Goal: Information Seeking & Learning: Learn about a topic

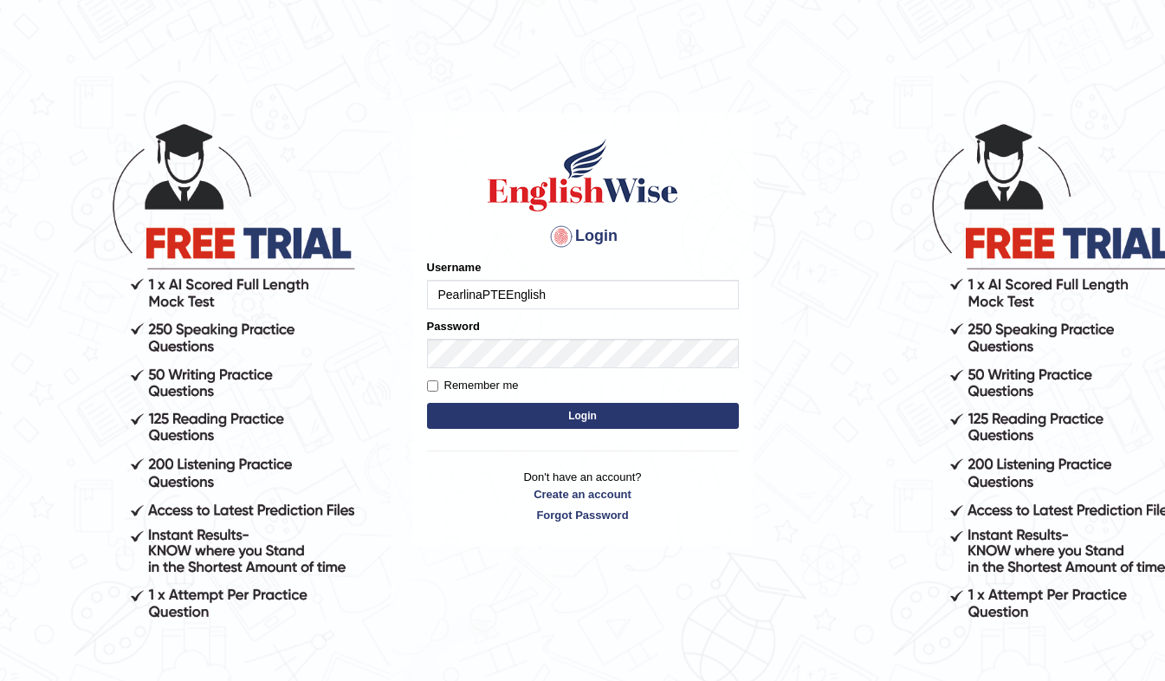
type input "PearlinaPTEEnglish"
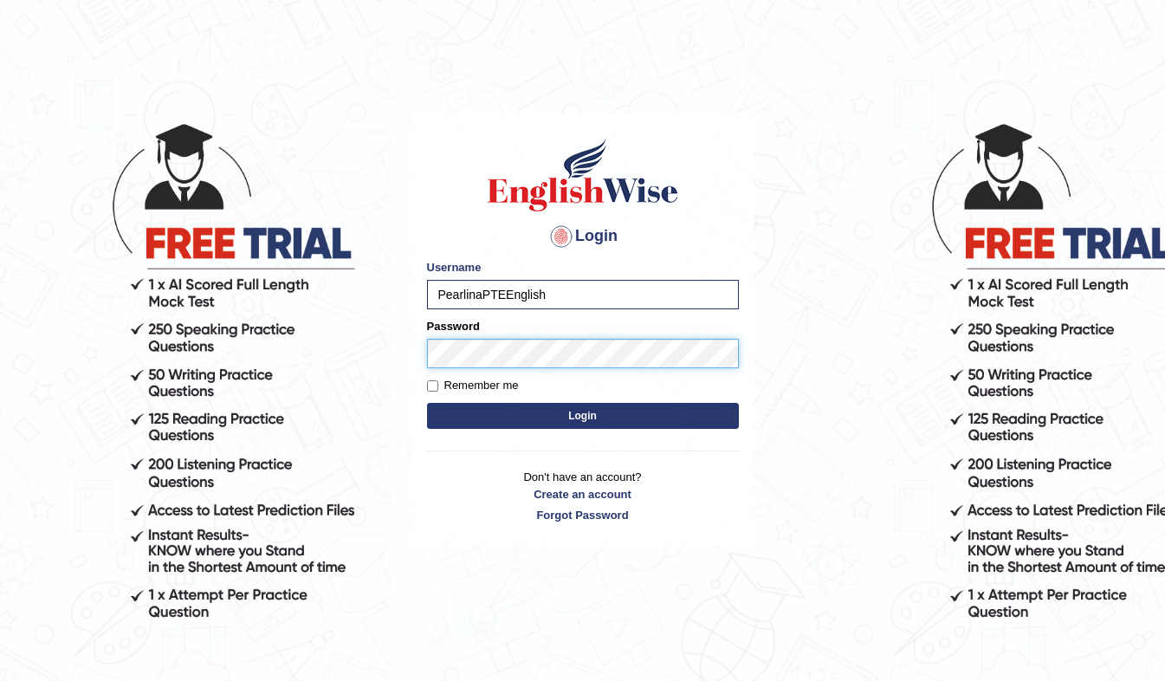
click at [427, 403] on button "Login" at bounding box center [583, 416] width 312 height 26
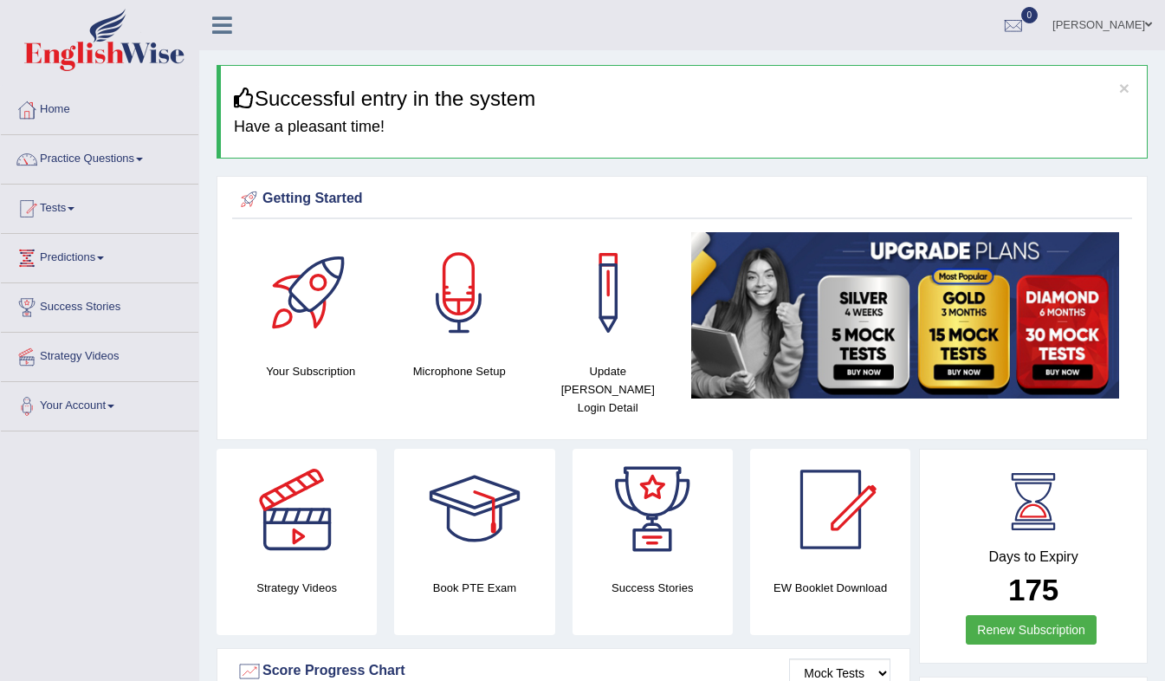
click at [80, 206] on link "Tests" at bounding box center [99, 205] width 197 height 43
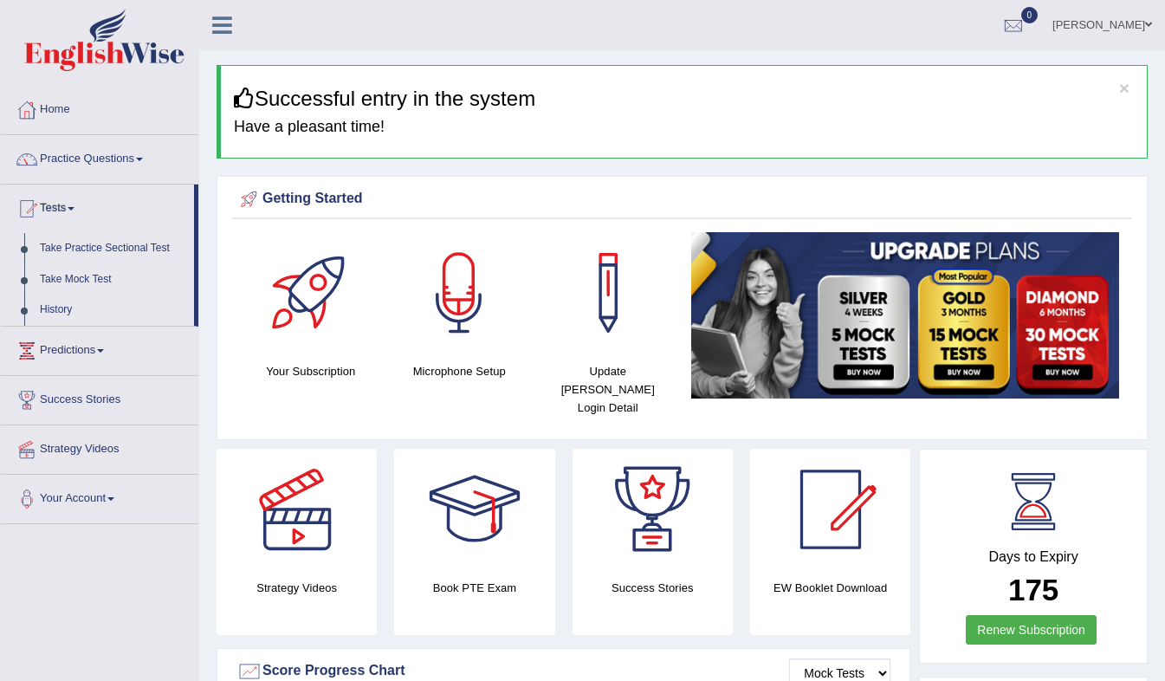
click at [85, 281] on link "Take Mock Test" at bounding box center [113, 279] width 162 height 31
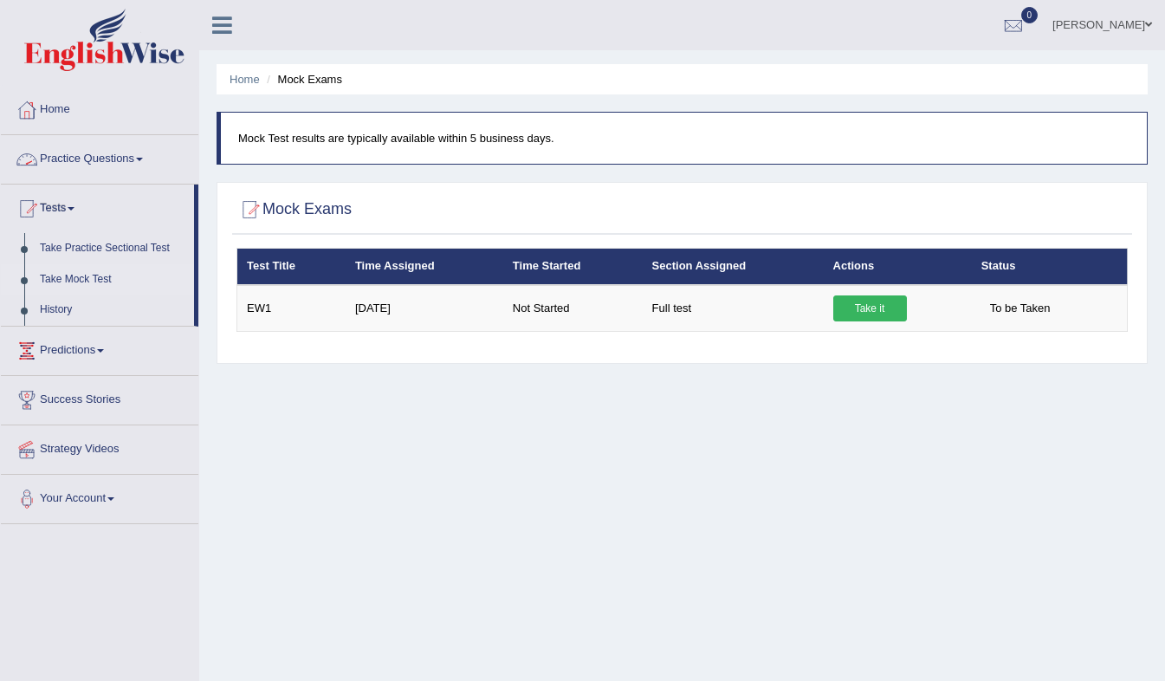
click at [139, 154] on link "Practice Questions" at bounding box center [99, 156] width 197 height 43
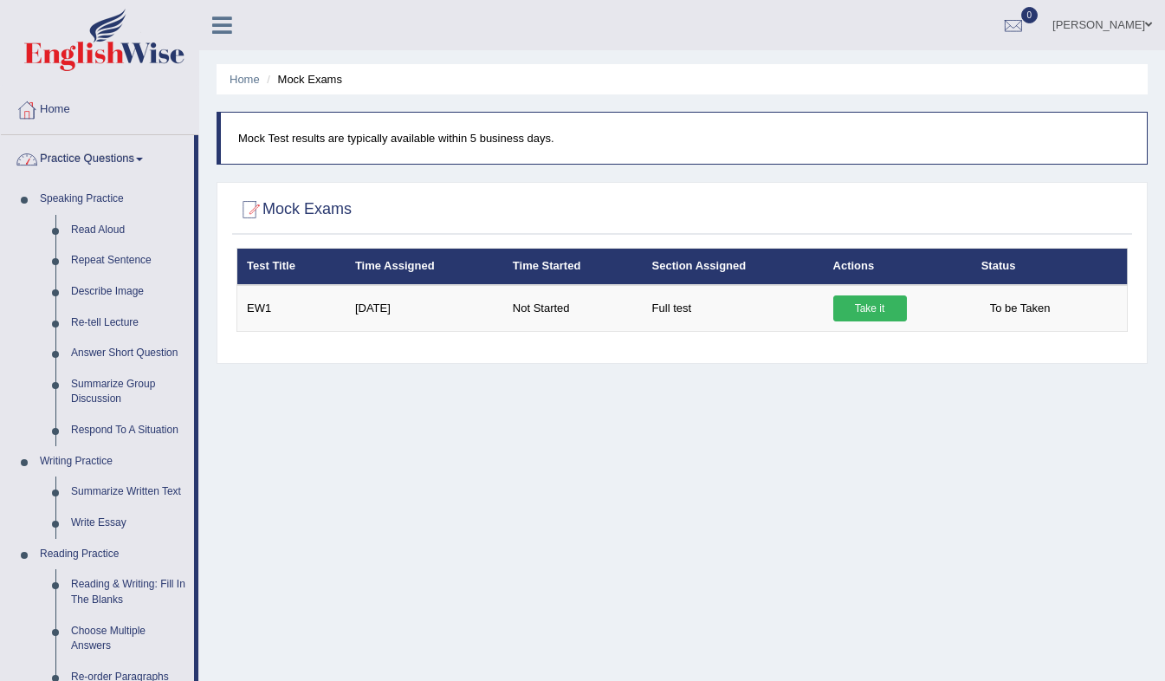
click at [105, 158] on link "Practice Questions" at bounding box center [97, 156] width 193 height 43
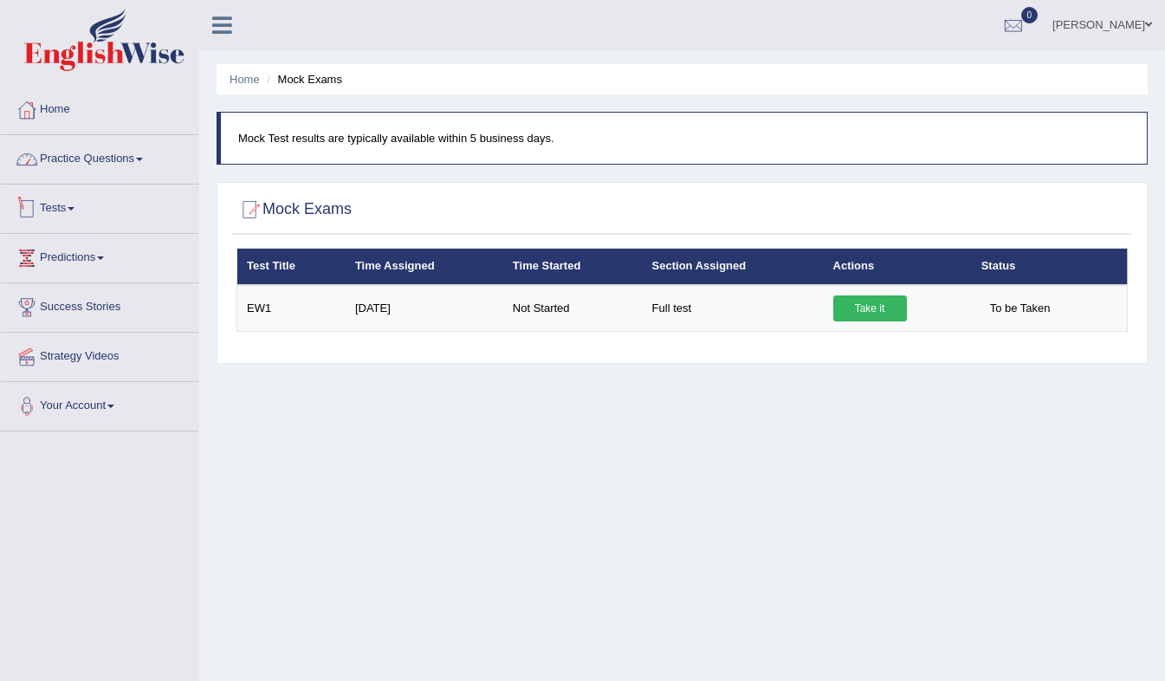
click at [138, 159] on link "Practice Questions" at bounding box center [99, 156] width 197 height 43
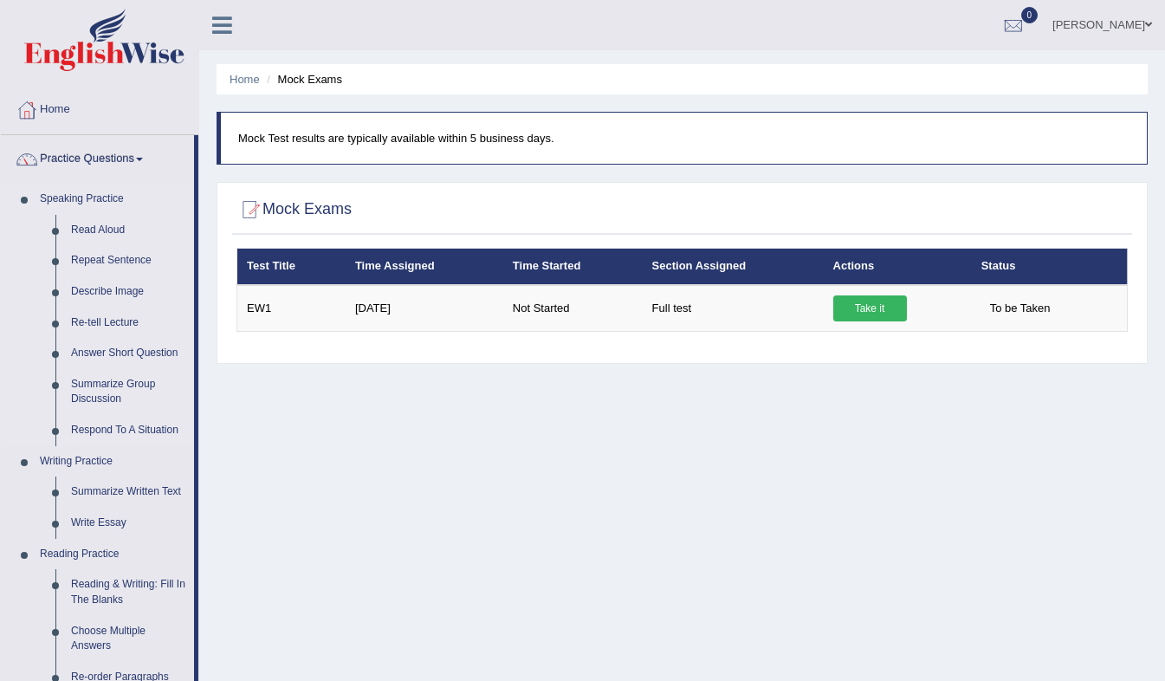
click at [109, 204] on link "Speaking Practice" at bounding box center [113, 199] width 162 height 31
click at [51, 118] on link "Home" at bounding box center [99, 107] width 197 height 43
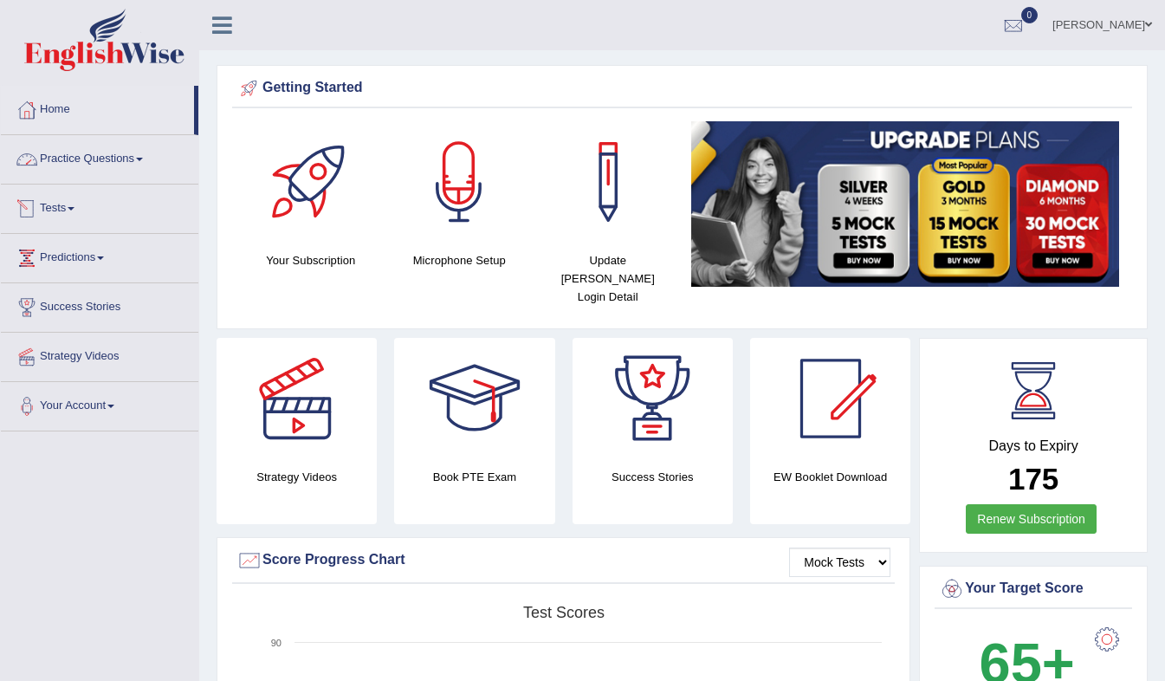
click at [101, 164] on link "Practice Questions" at bounding box center [99, 156] width 197 height 43
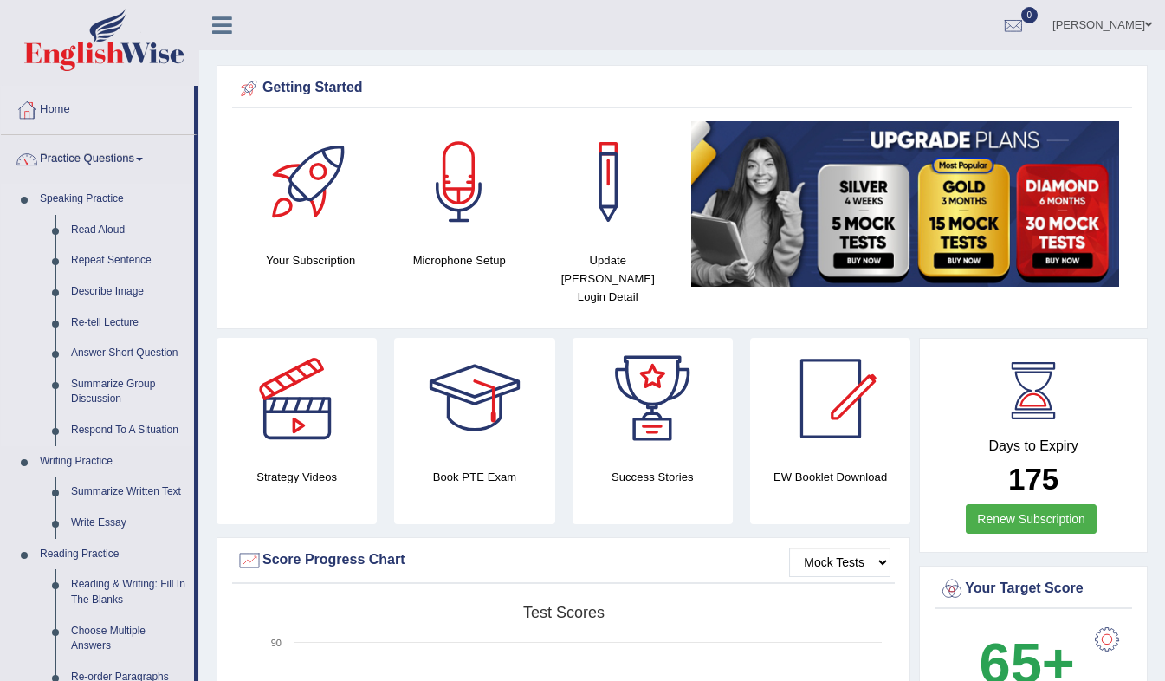
click at [92, 200] on link "Speaking Practice" at bounding box center [113, 199] width 162 height 31
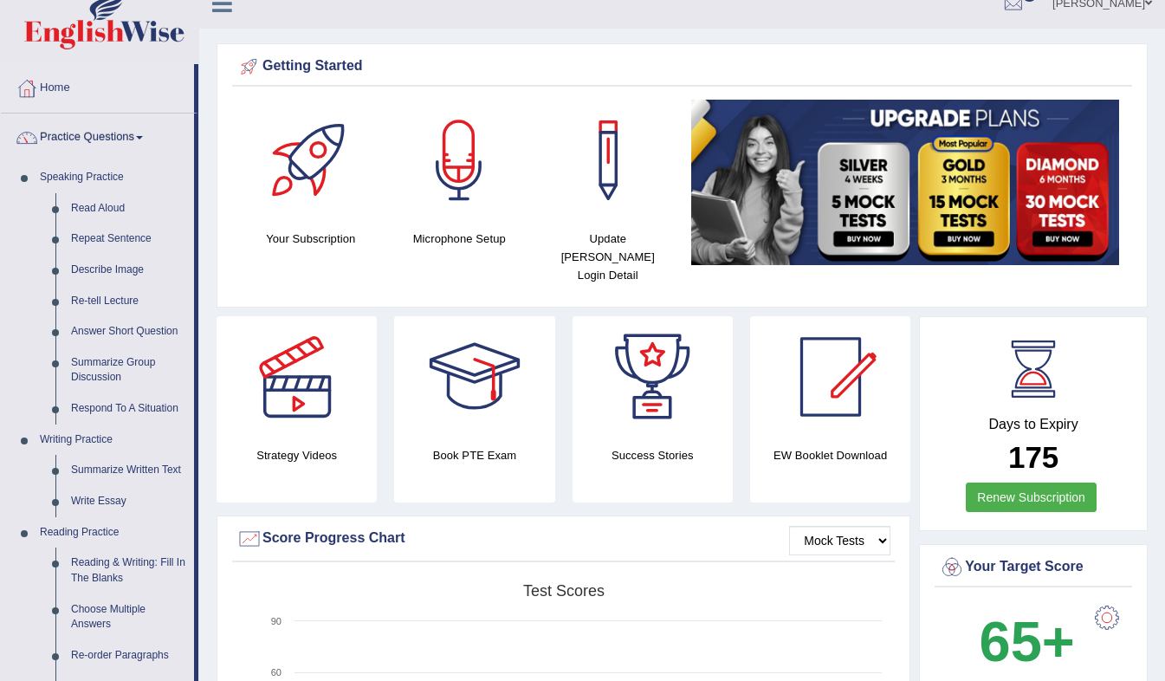
scroll to position [16, 0]
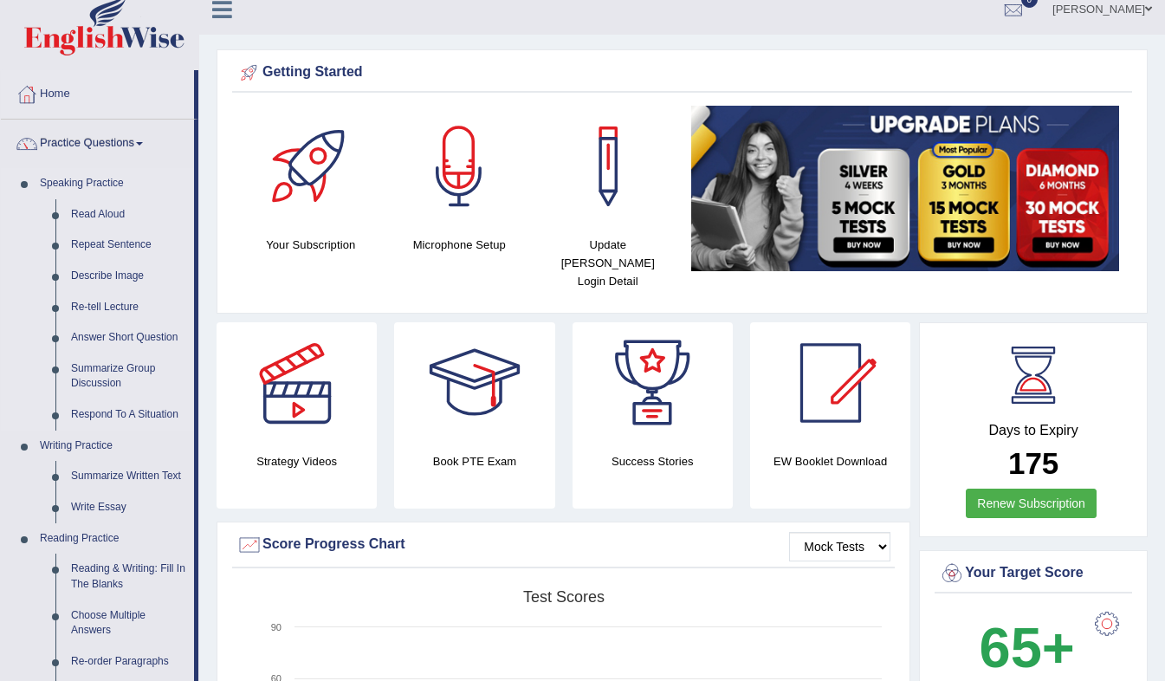
click at [98, 173] on link "Speaking Practice" at bounding box center [113, 183] width 162 height 31
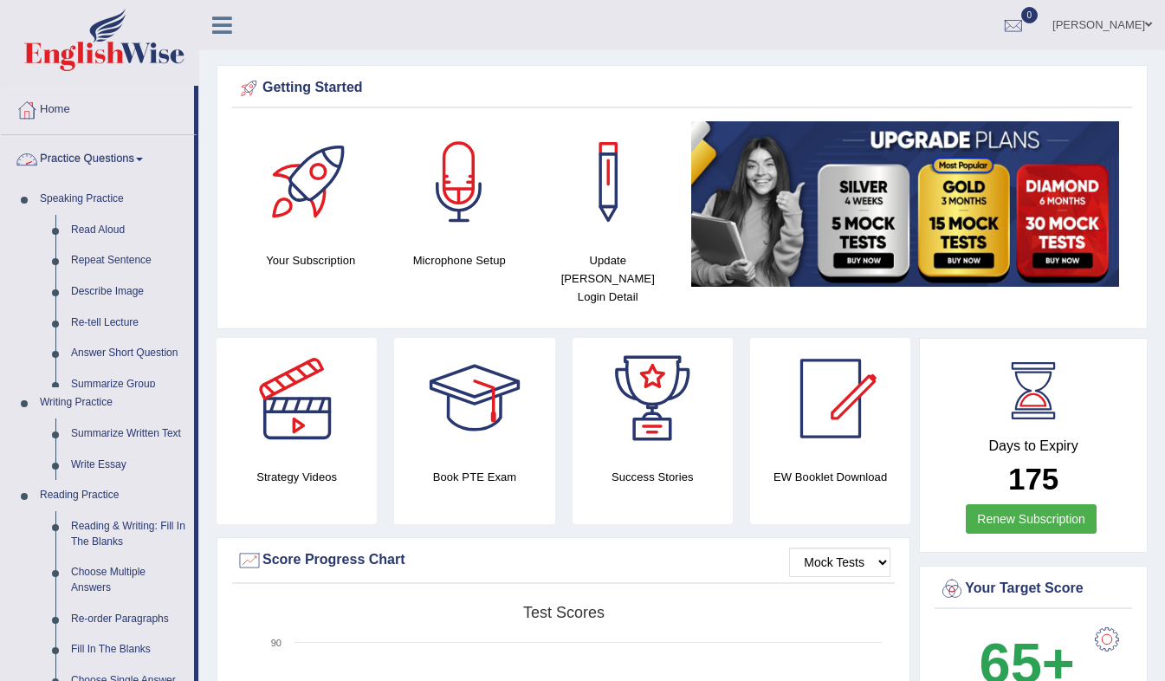
click at [87, 158] on link "Practice Questions" at bounding box center [97, 156] width 193 height 43
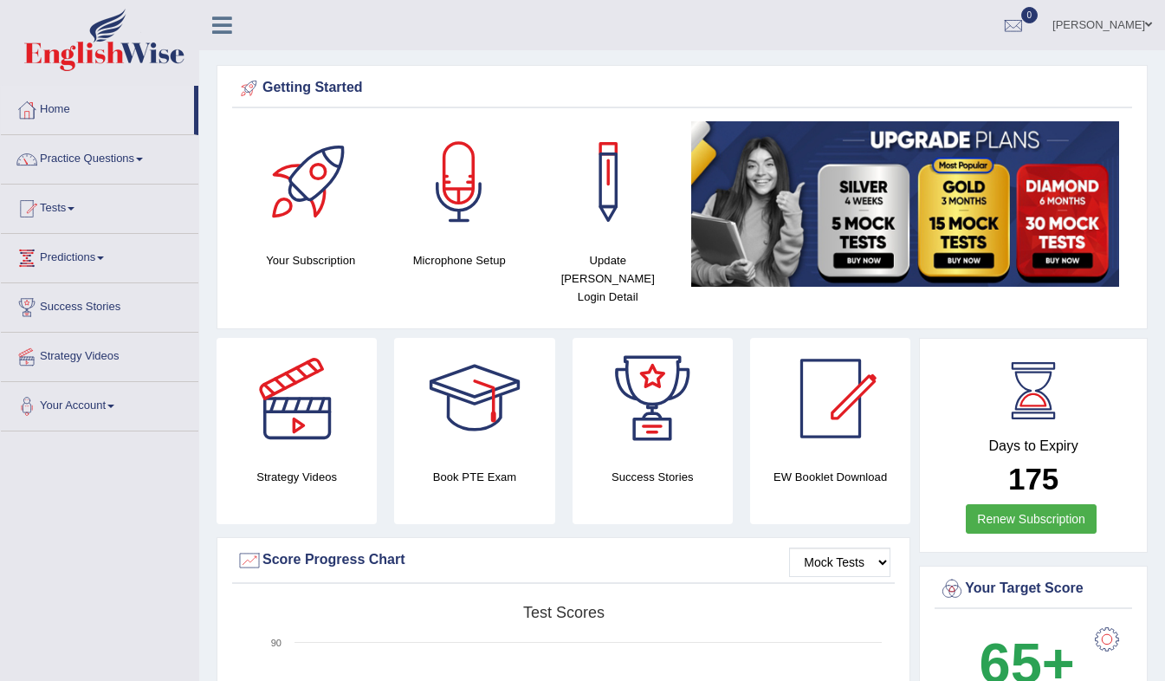
click at [87, 158] on link "Practice Questions" at bounding box center [99, 156] width 197 height 43
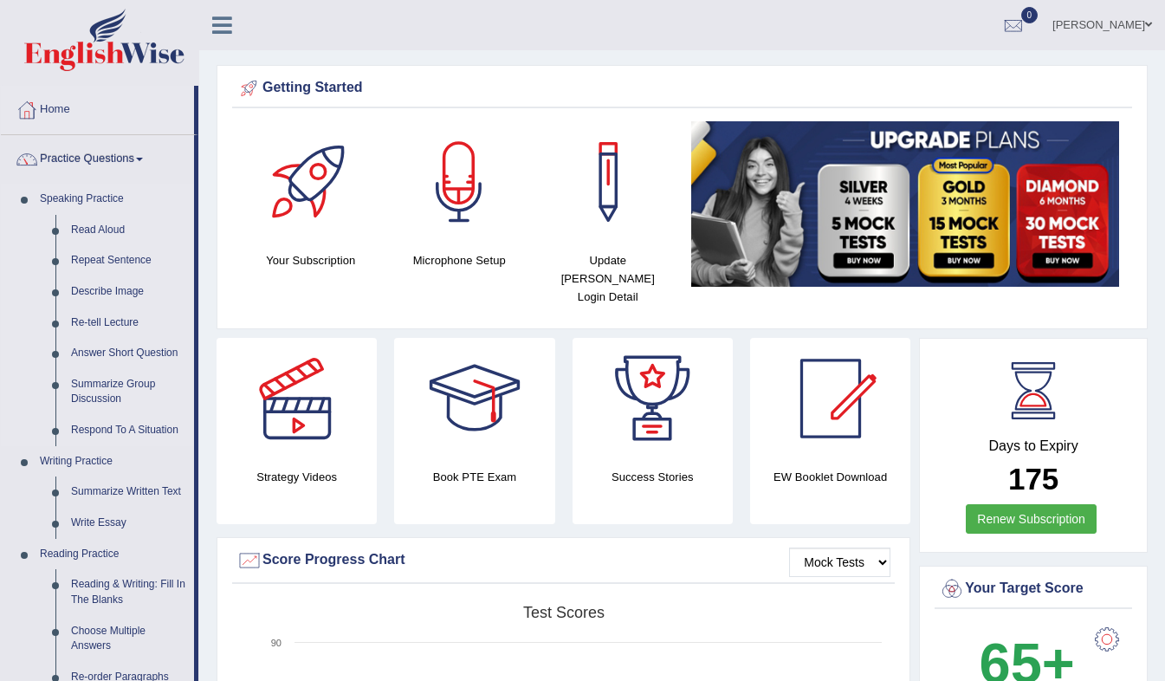
click at [94, 197] on link "Speaking Practice" at bounding box center [113, 199] width 162 height 31
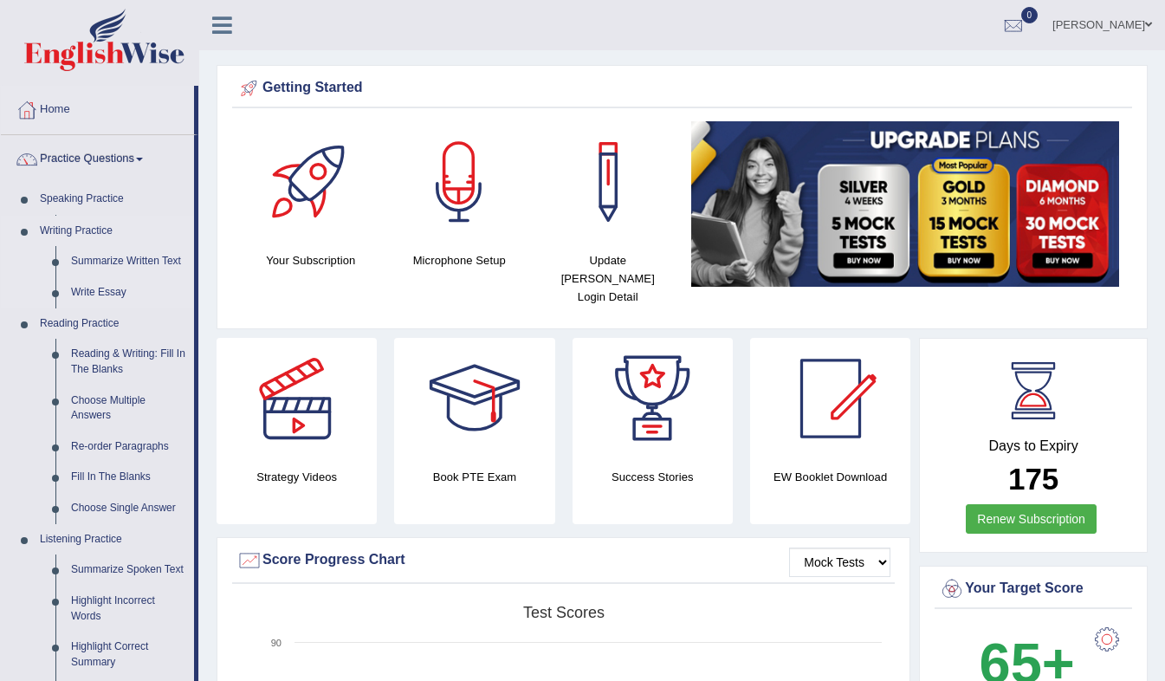
click at [102, 264] on ul "Speaking Practice Read Aloud Repeat Sentence Describe Image Re-tell Lecture Ans…" at bounding box center [97, 531] width 193 height 695
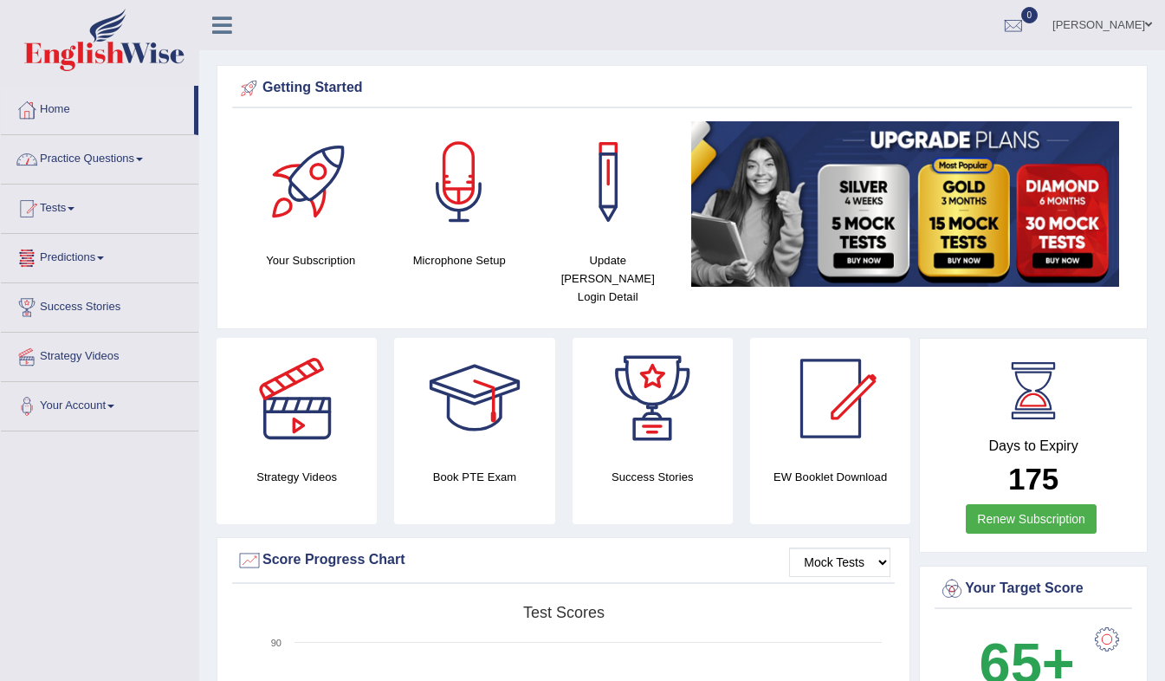
click at [126, 151] on link "Practice Questions" at bounding box center [99, 156] width 197 height 43
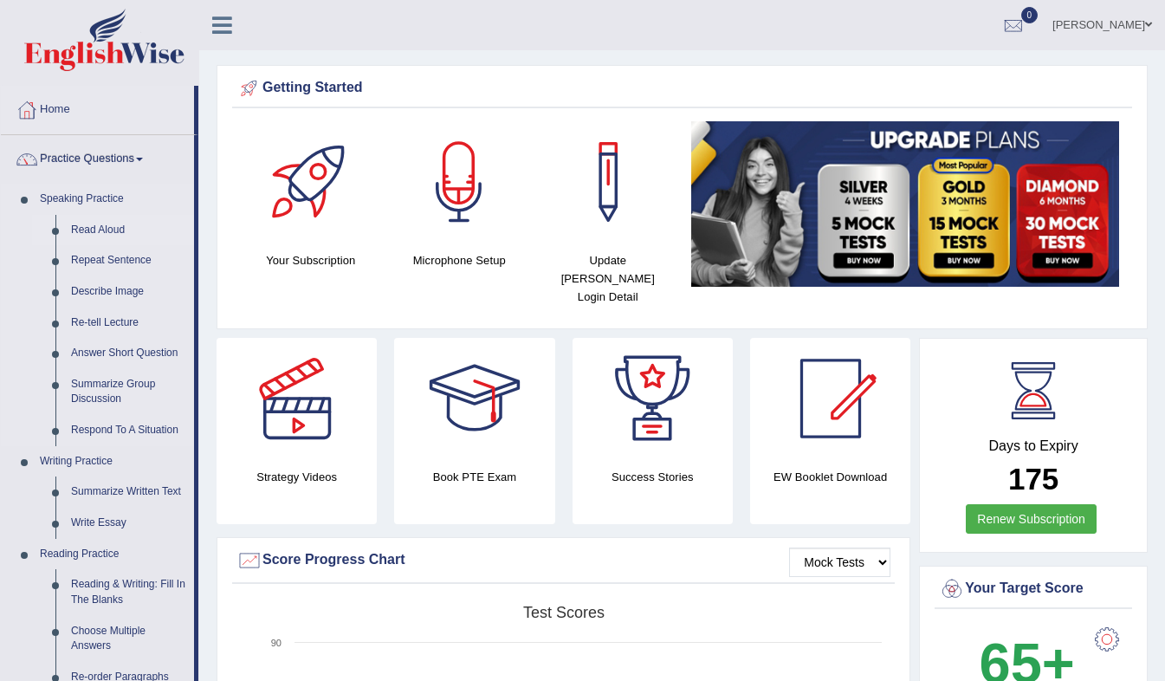
click at [113, 227] on link "Read Aloud" at bounding box center [128, 230] width 131 height 31
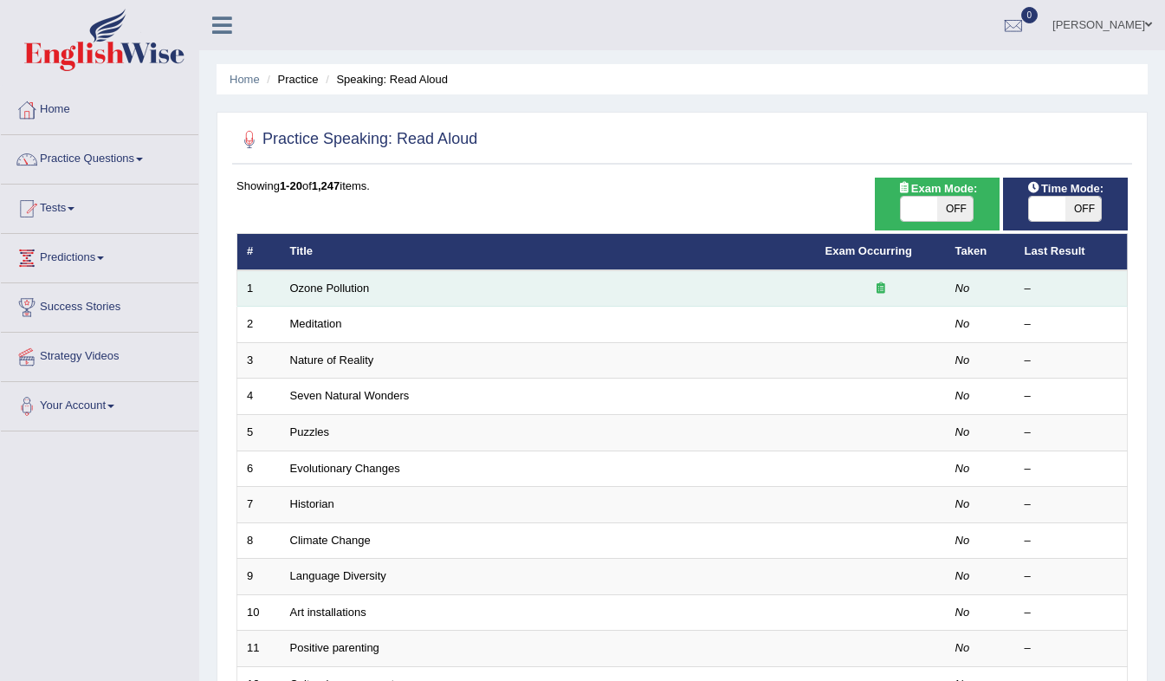
click at [783, 289] on td "Ozone Pollution" at bounding box center [548, 288] width 535 height 36
click at [307, 287] on link "Ozone Pollution" at bounding box center [330, 287] width 80 height 13
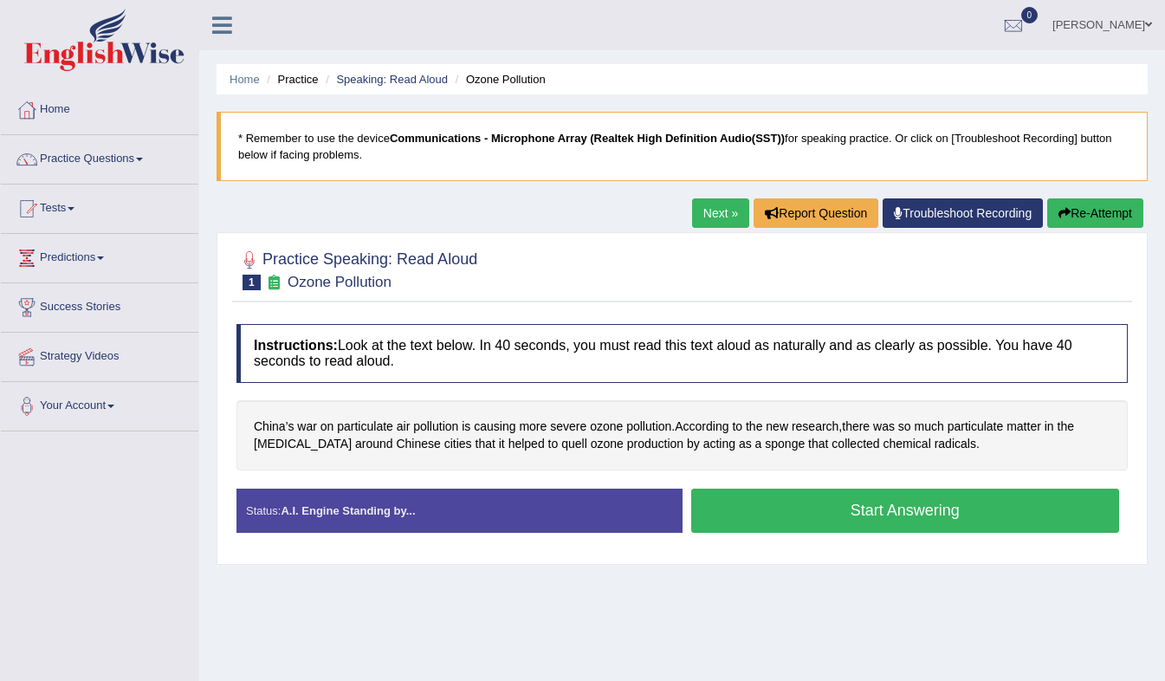
click at [899, 513] on button "Start Answering" at bounding box center [905, 510] width 429 height 44
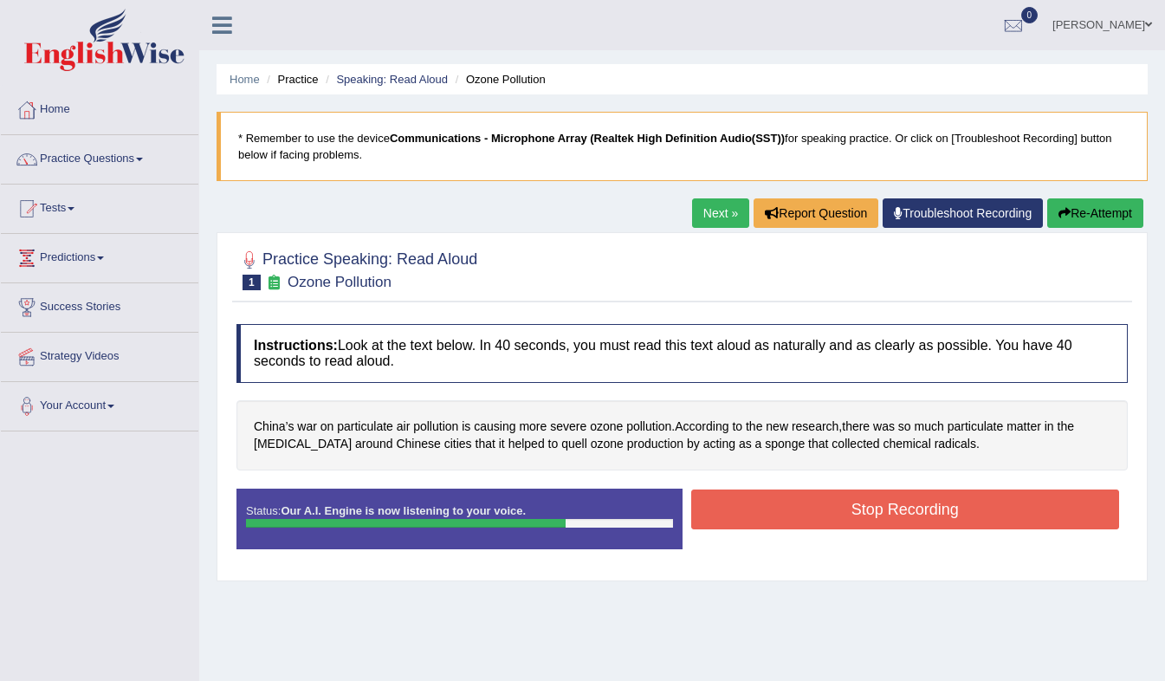
click at [840, 490] on button "Stop Recording" at bounding box center [905, 509] width 429 height 40
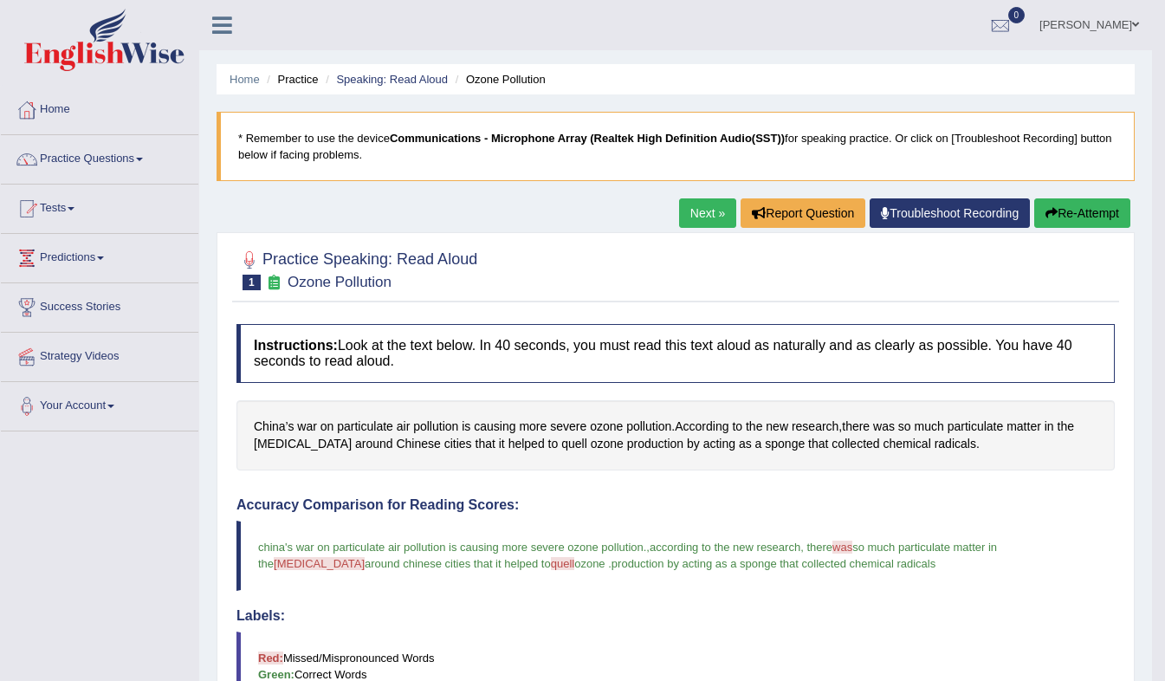
click at [710, 213] on link "Next »" at bounding box center [707, 212] width 57 height 29
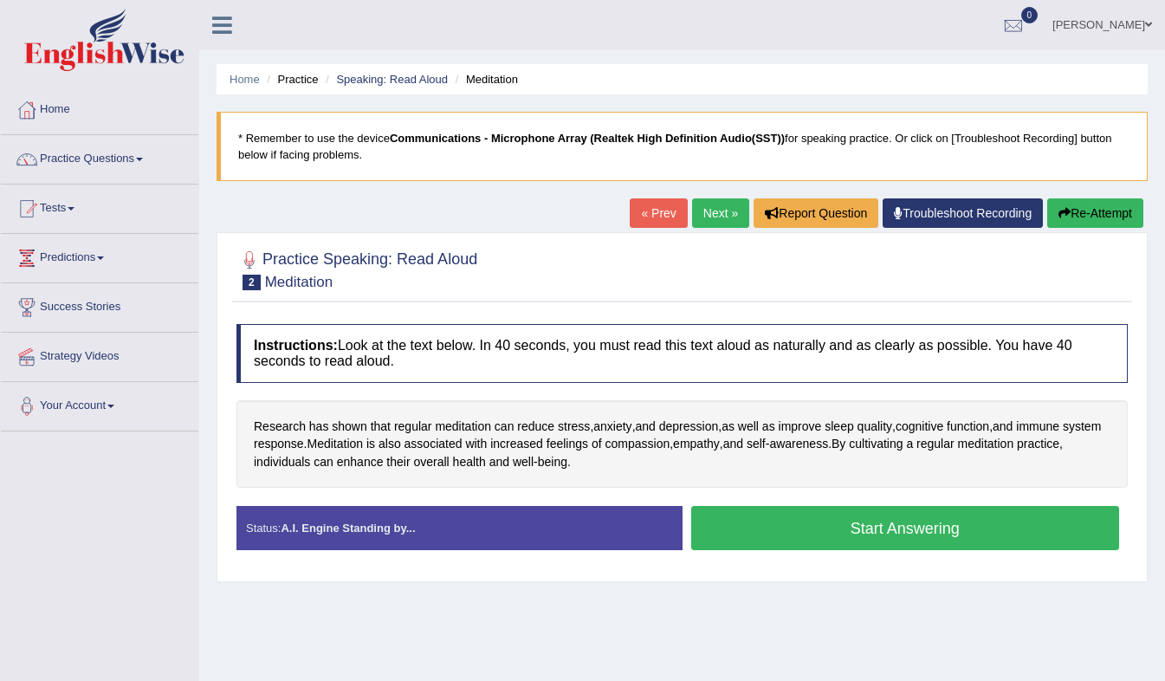
click at [821, 540] on button "Start Answering" at bounding box center [905, 528] width 429 height 44
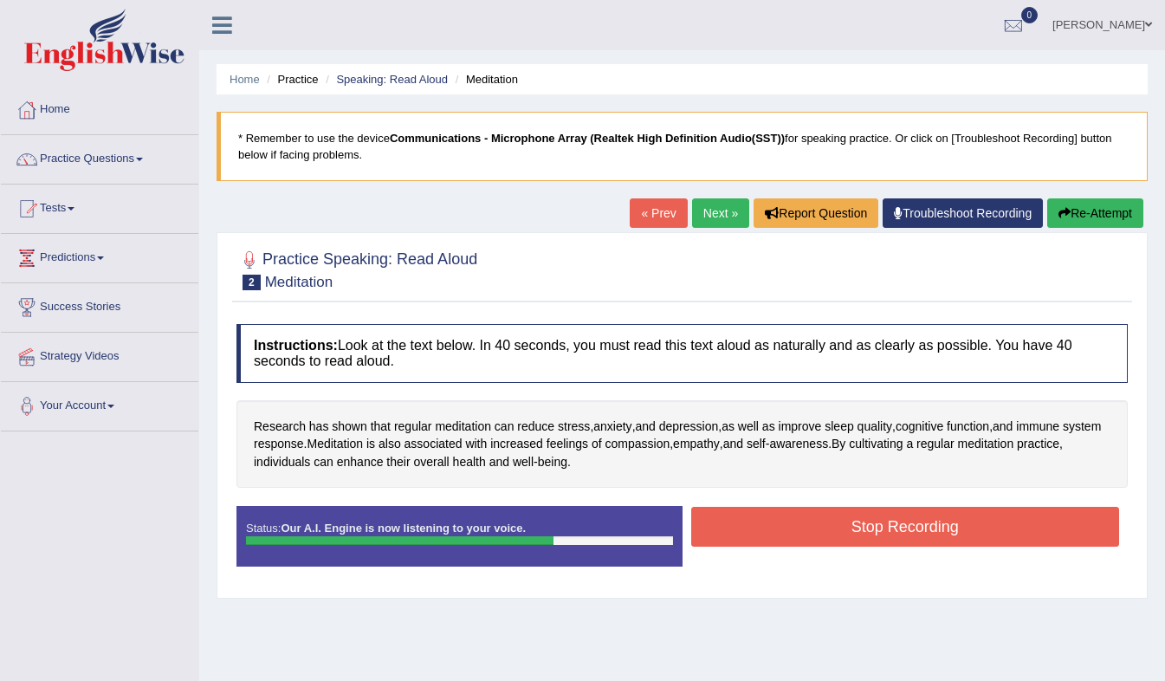
click at [810, 525] on button "Stop Recording" at bounding box center [905, 527] width 429 height 40
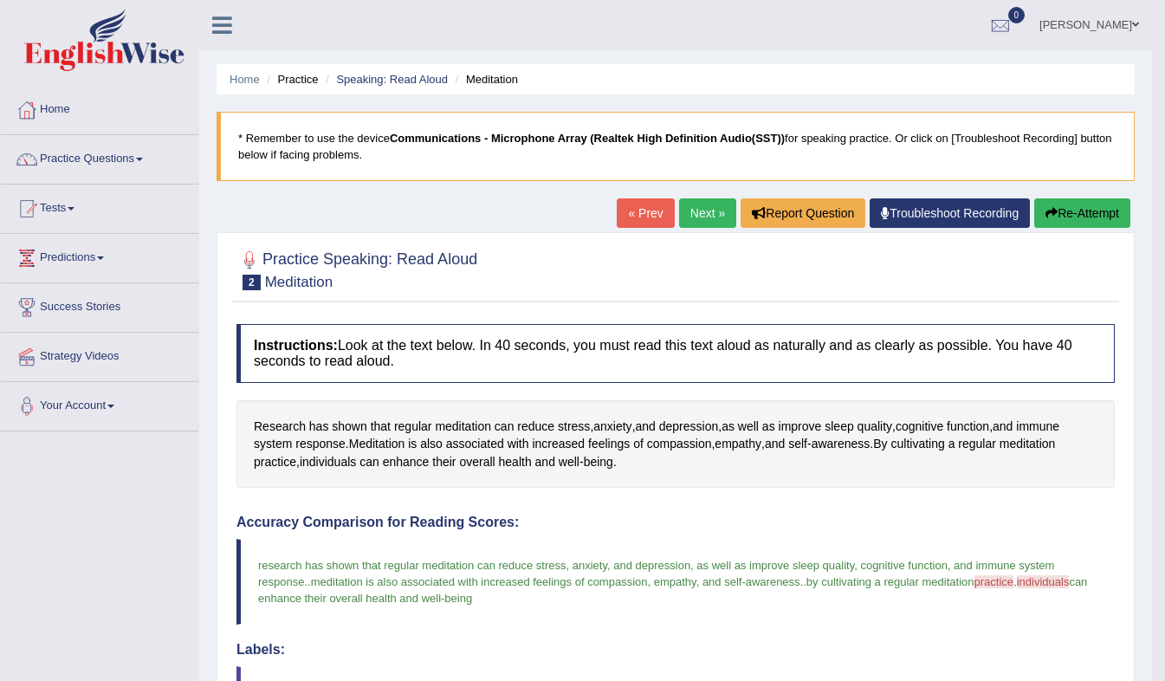
click at [699, 215] on link "Next »" at bounding box center [707, 212] width 57 height 29
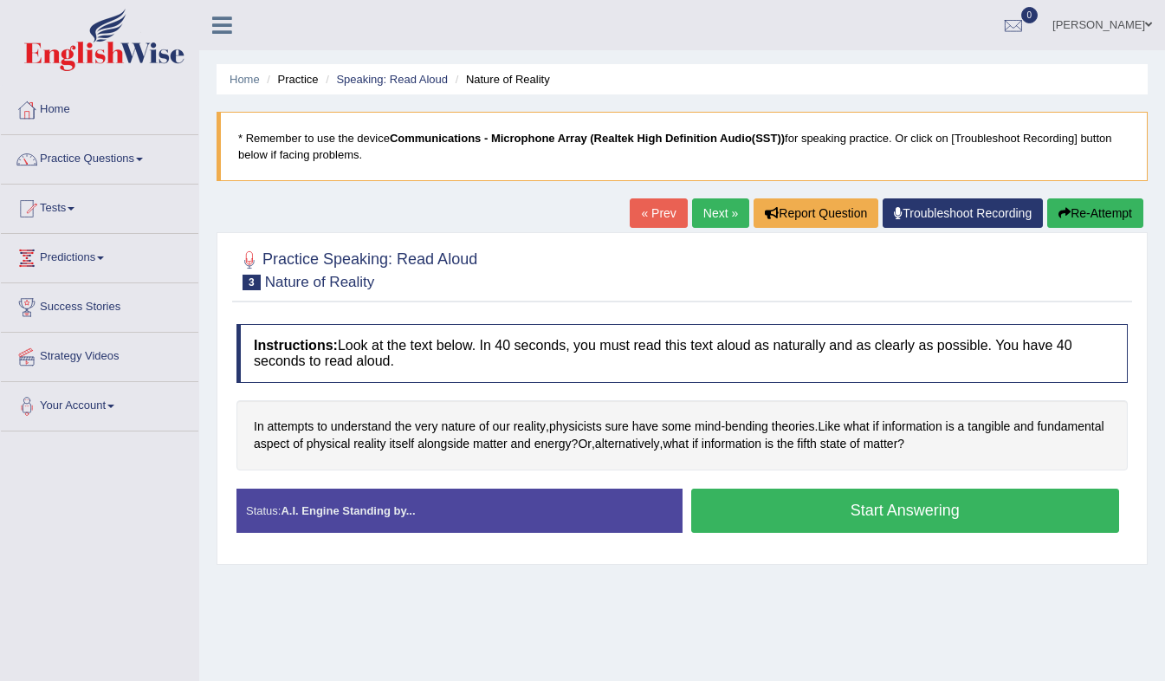
click at [798, 514] on button "Start Answering" at bounding box center [905, 510] width 429 height 44
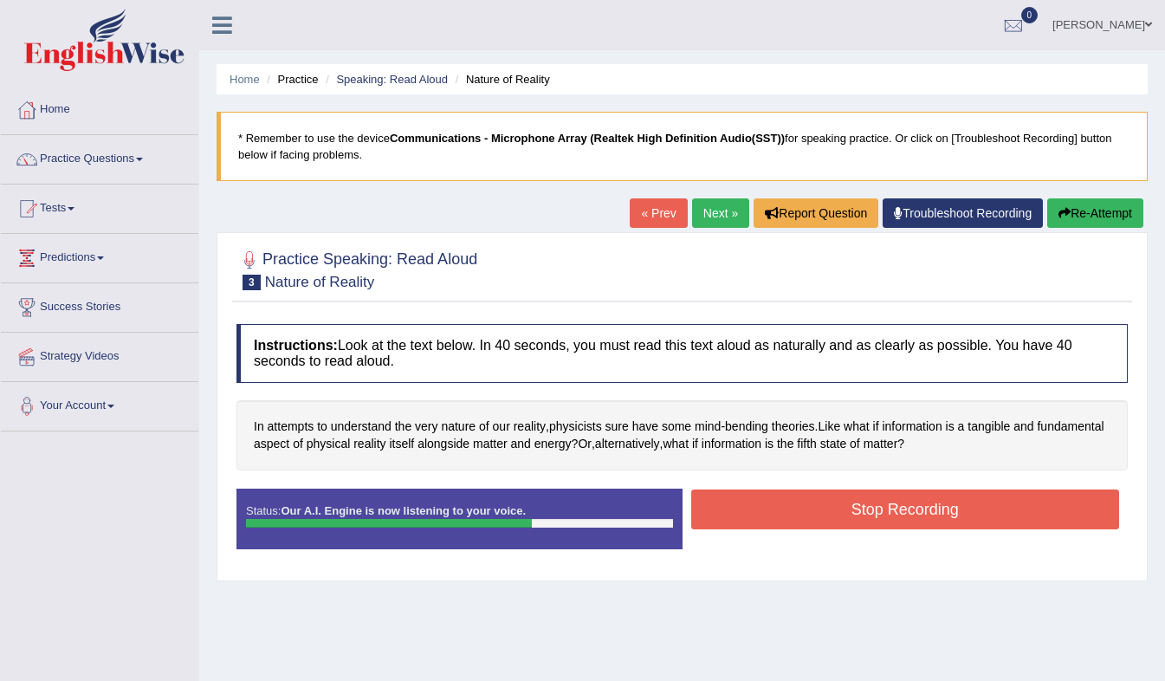
click at [798, 514] on button "Stop Recording" at bounding box center [905, 509] width 429 height 40
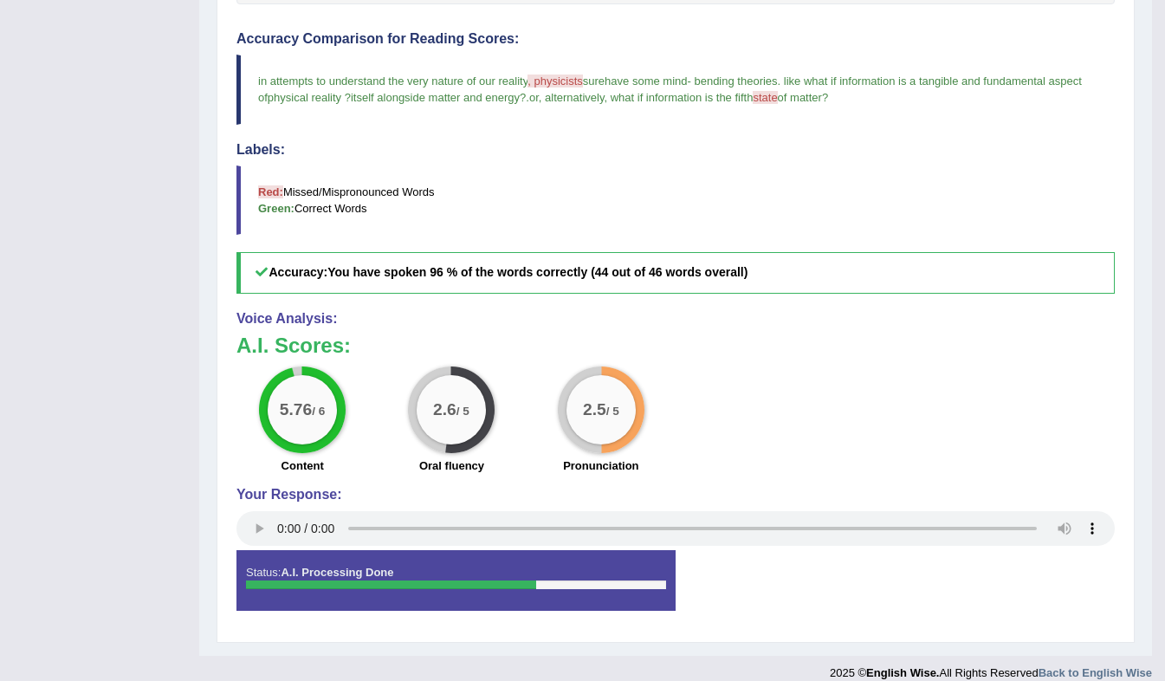
scroll to position [475, 0]
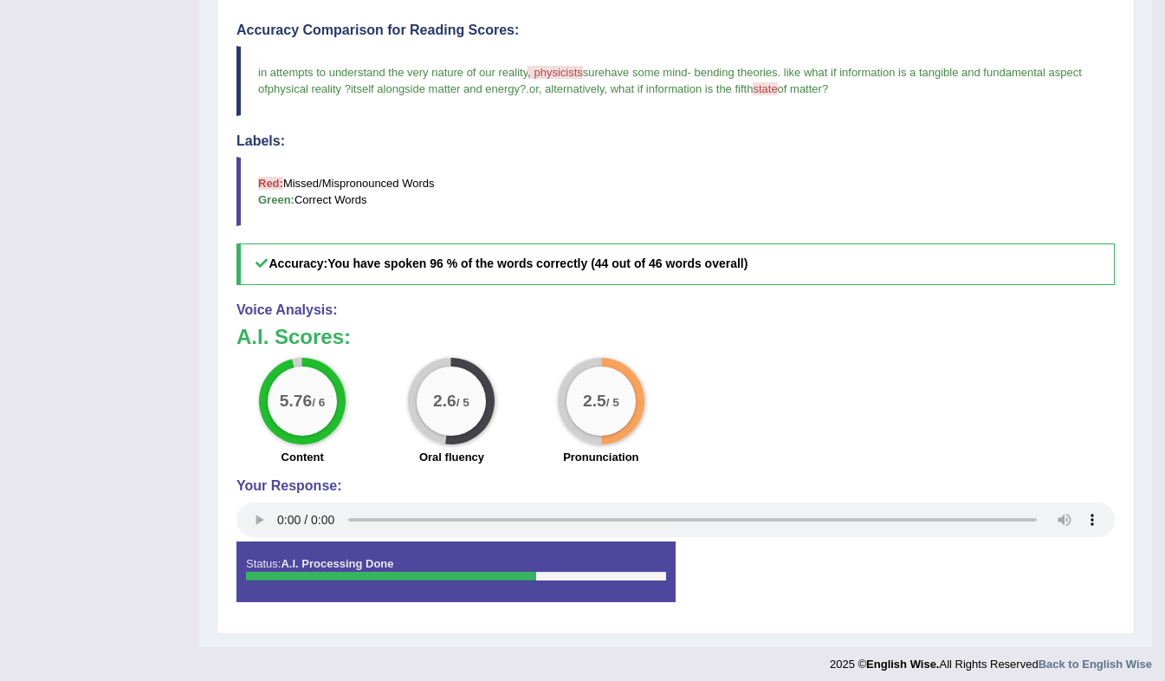
click at [543, 67] on span ", physicists" at bounding box center [554, 72] width 55 height 13
click at [553, 72] on span ", physicists" at bounding box center [554, 72] width 55 height 13
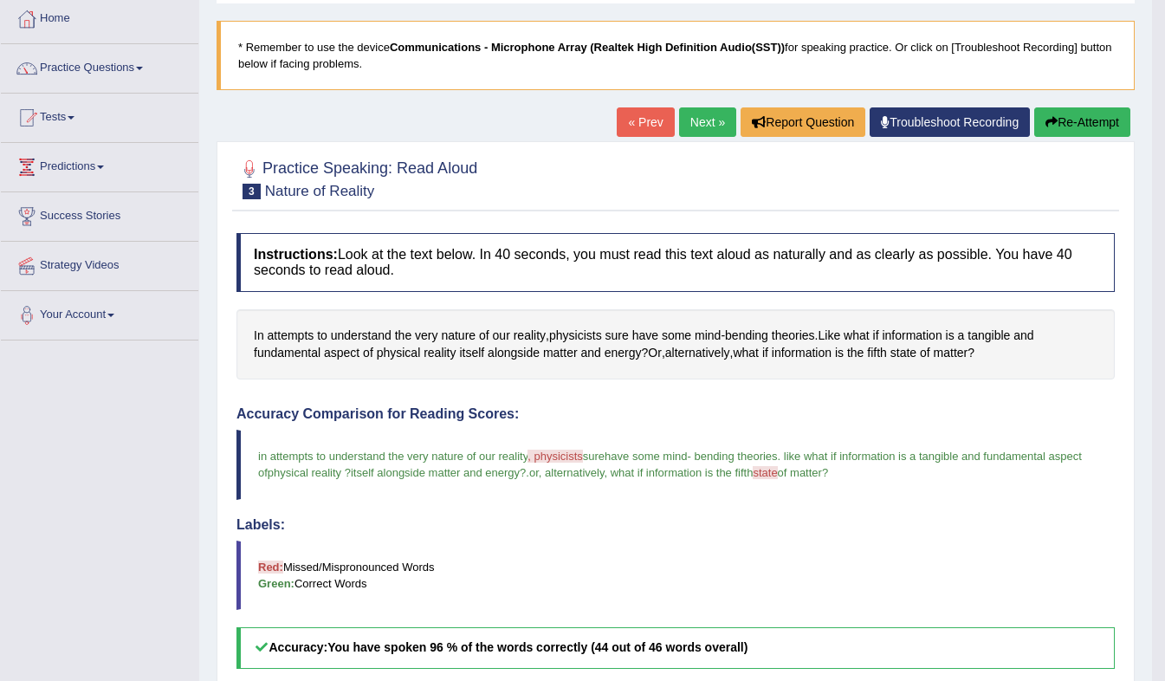
scroll to position [0, 0]
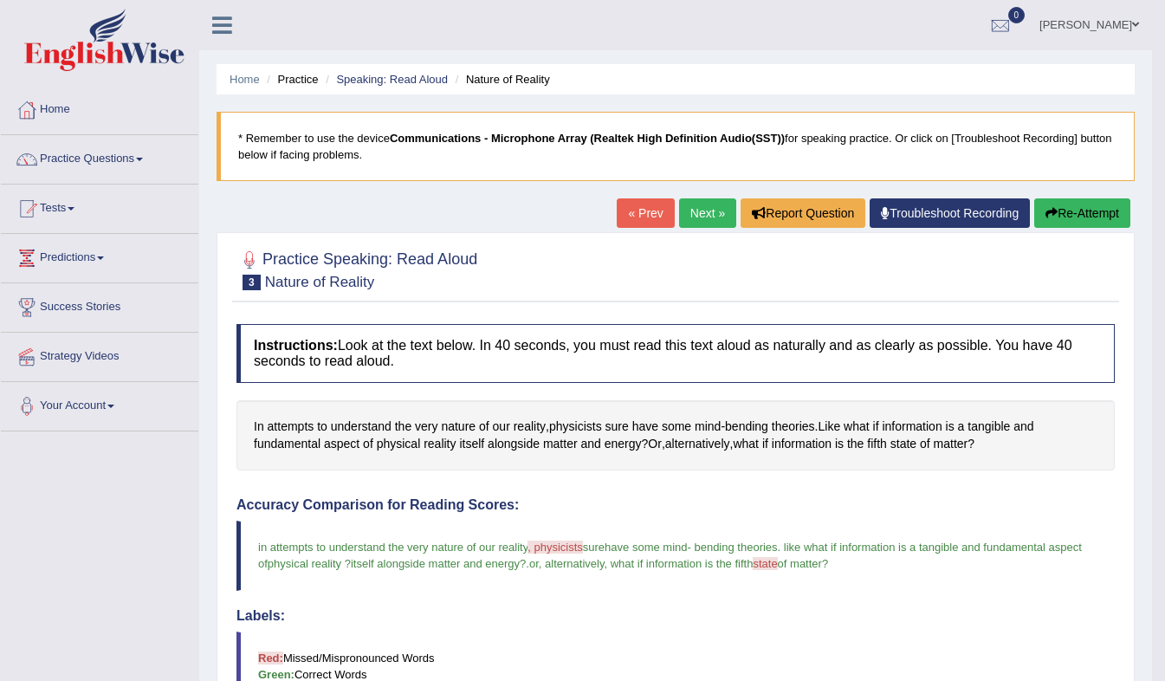
click at [701, 211] on link "Next »" at bounding box center [707, 212] width 57 height 29
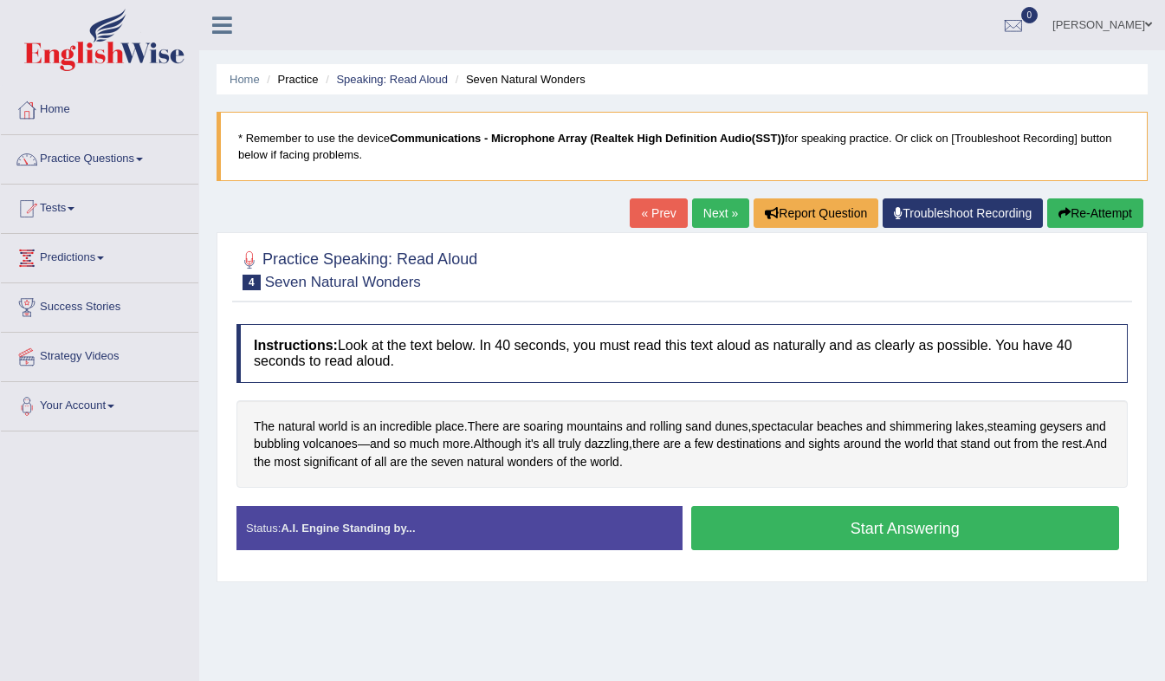
click at [716, 525] on button "Start Answering" at bounding box center [905, 528] width 429 height 44
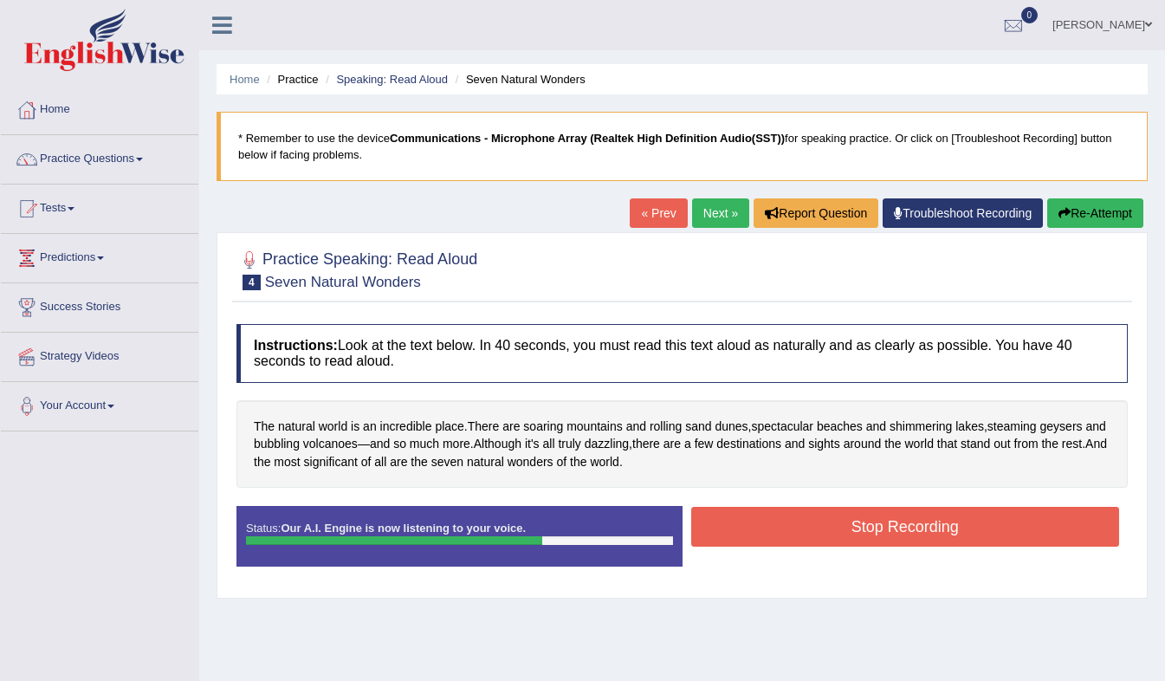
click at [716, 525] on button "Stop Recording" at bounding box center [905, 527] width 429 height 40
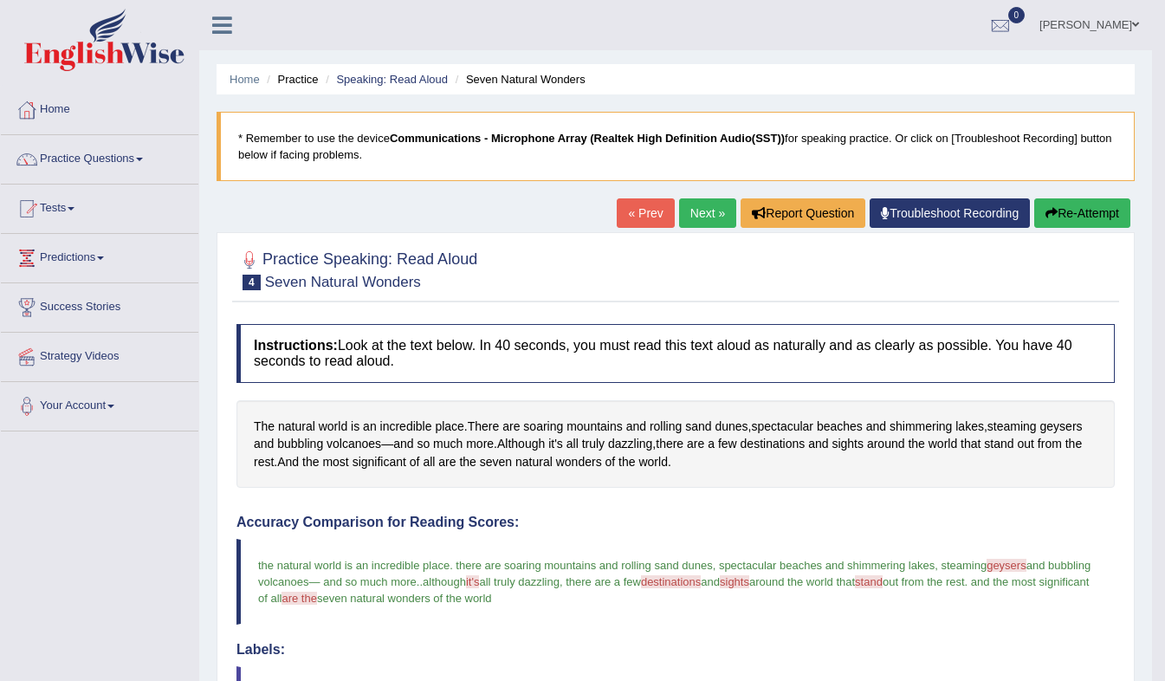
click at [1062, 211] on button "Re-Attempt" at bounding box center [1082, 212] width 96 height 29
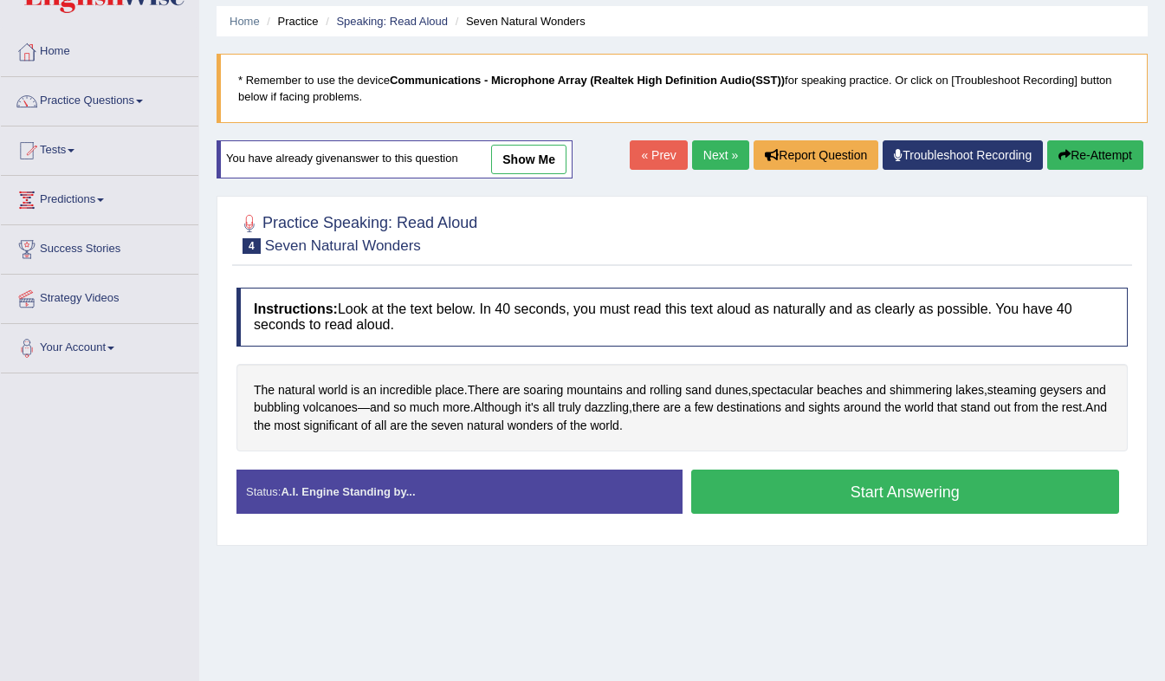
click at [763, 495] on button "Start Answering" at bounding box center [905, 491] width 429 height 44
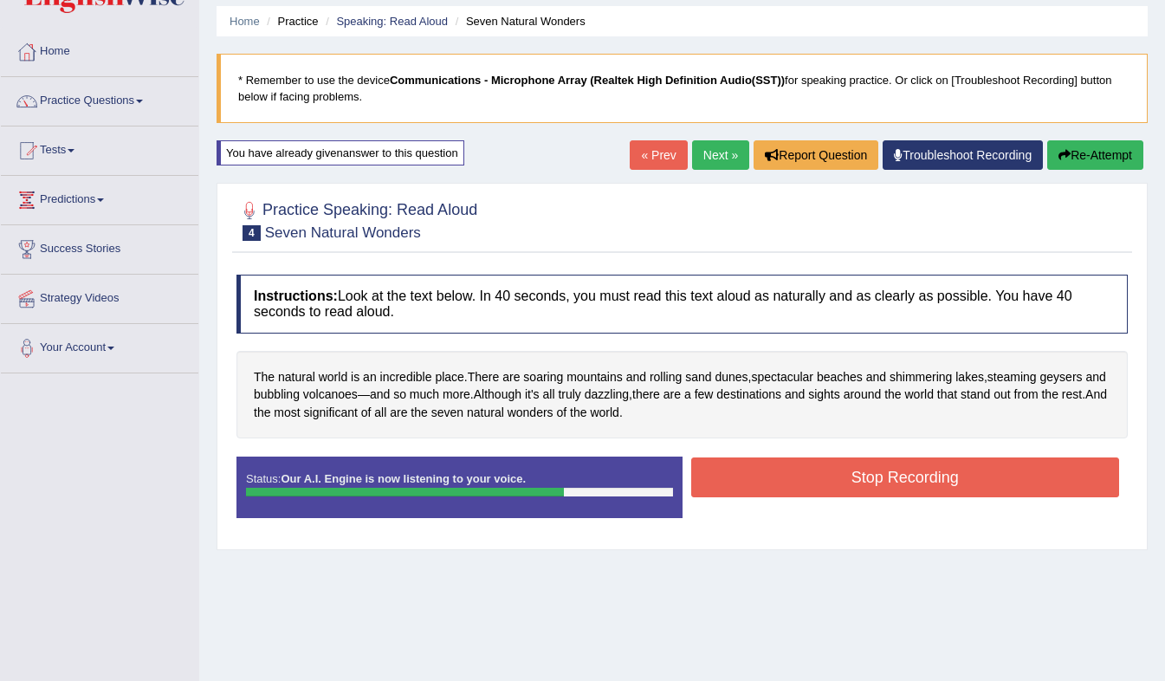
click at [763, 485] on button "Stop Recording" at bounding box center [905, 477] width 429 height 40
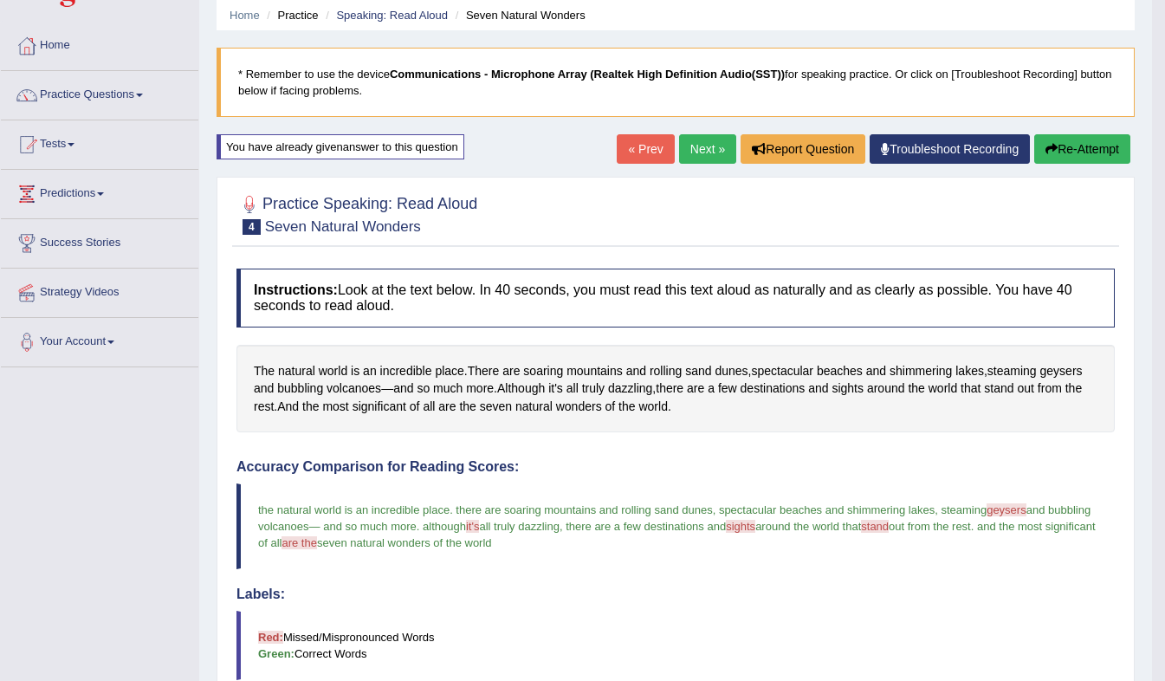
scroll to position [55, 0]
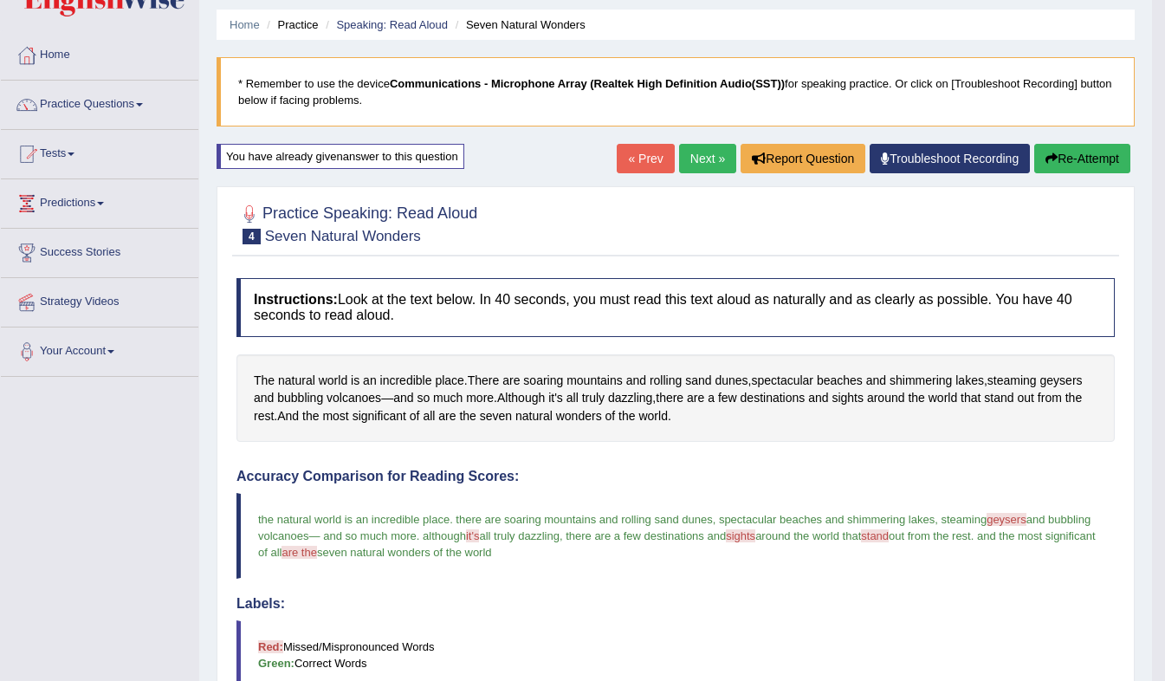
click at [700, 164] on link "Next »" at bounding box center [707, 158] width 57 height 29
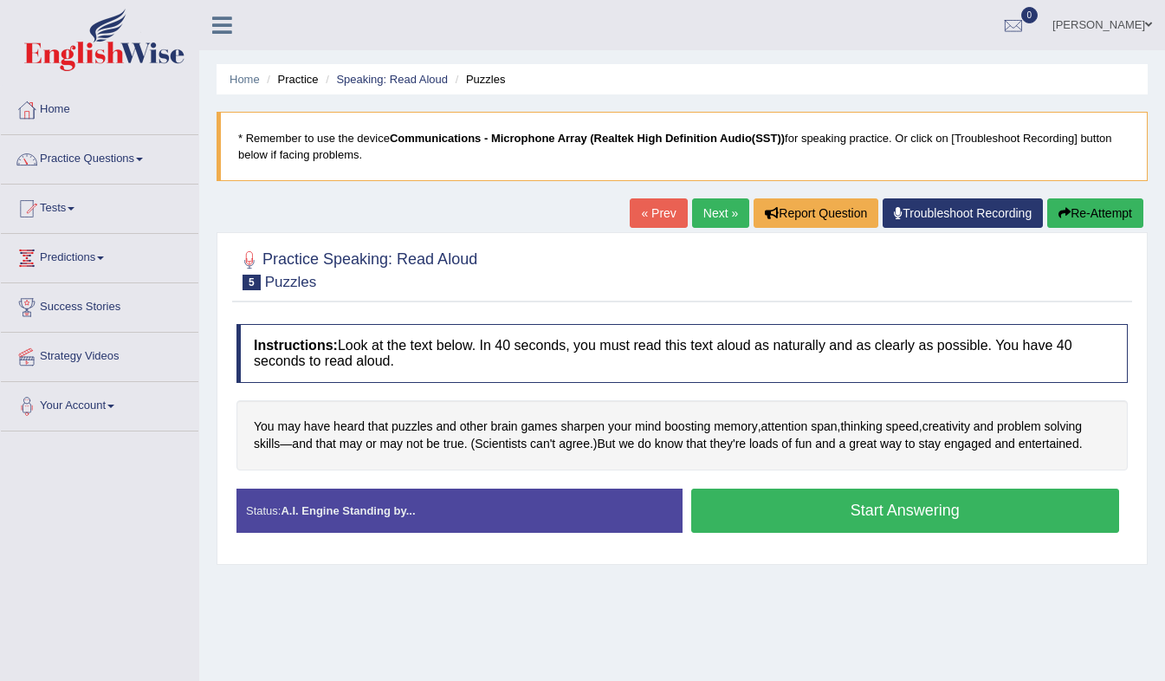
click at [845, 517] on button "Start Answering" at bounding box center [905, 510] width 429 height 44
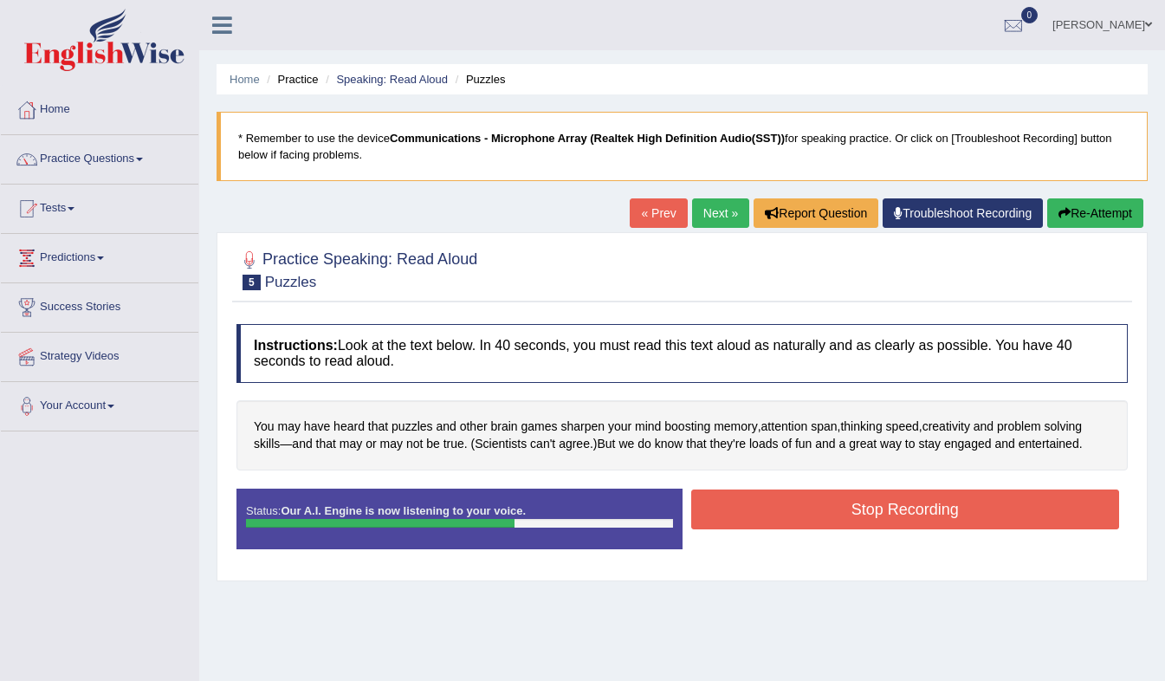
click at [875, 516] on button "Stop Recording" at bounding box center [905, 509] width 429 height 40
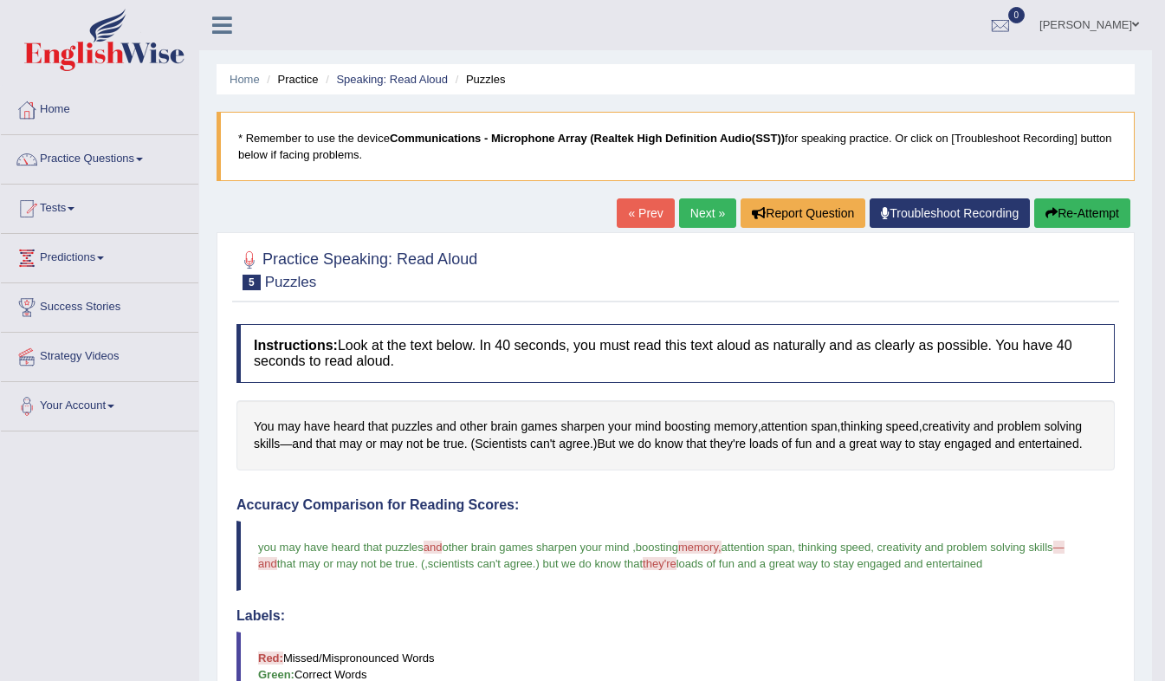
click at [702, 207] on link "Next »" at bounding box center [707, 212] width 57 height 29
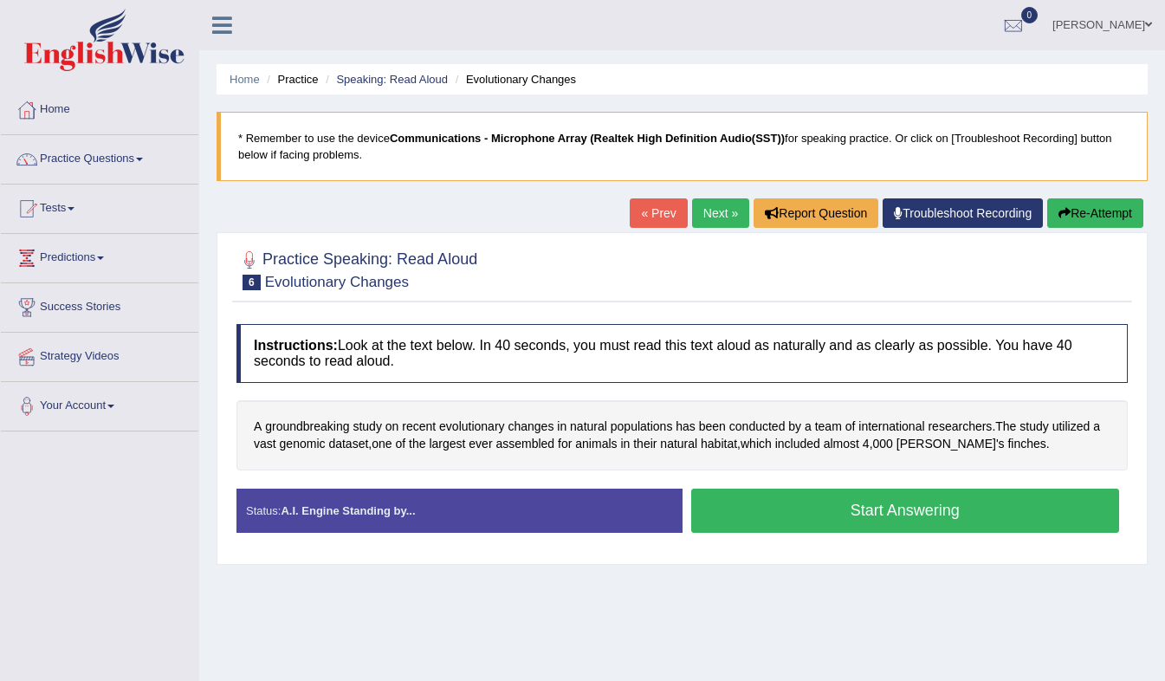
click at [786, 521] on button "Start Answering" at bounding box center [905, 510] width 429 height 44
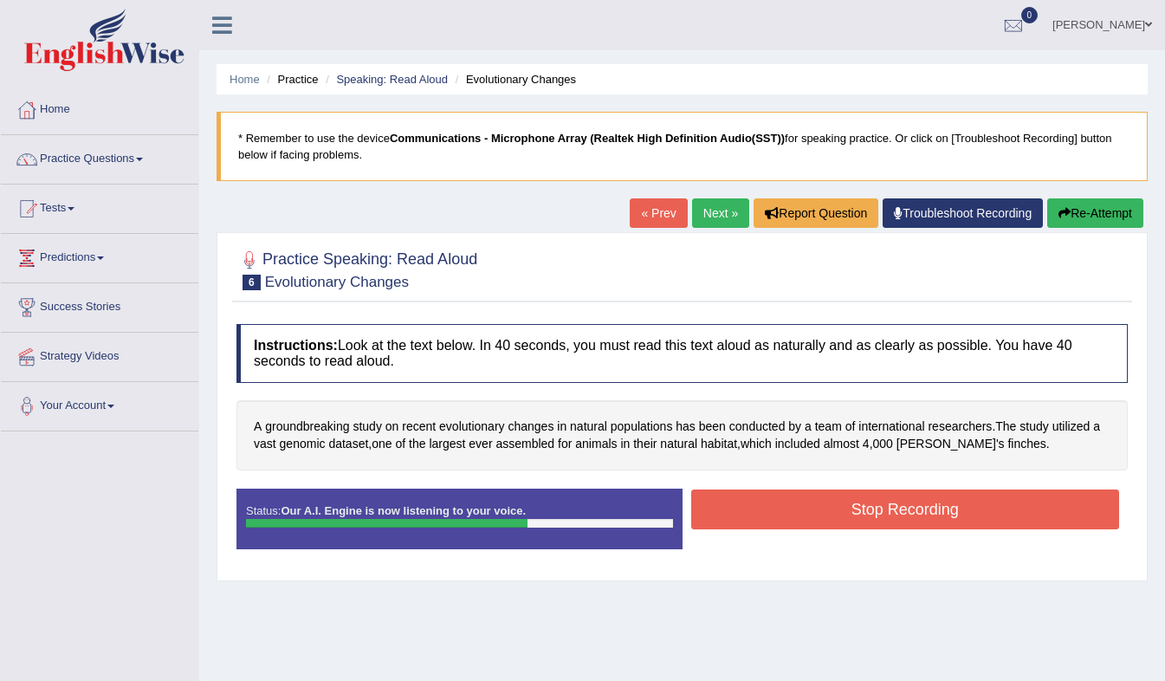
click at [783, 523] on button "Stop Recording" at bounding box center [905, 509] width 429 height 40
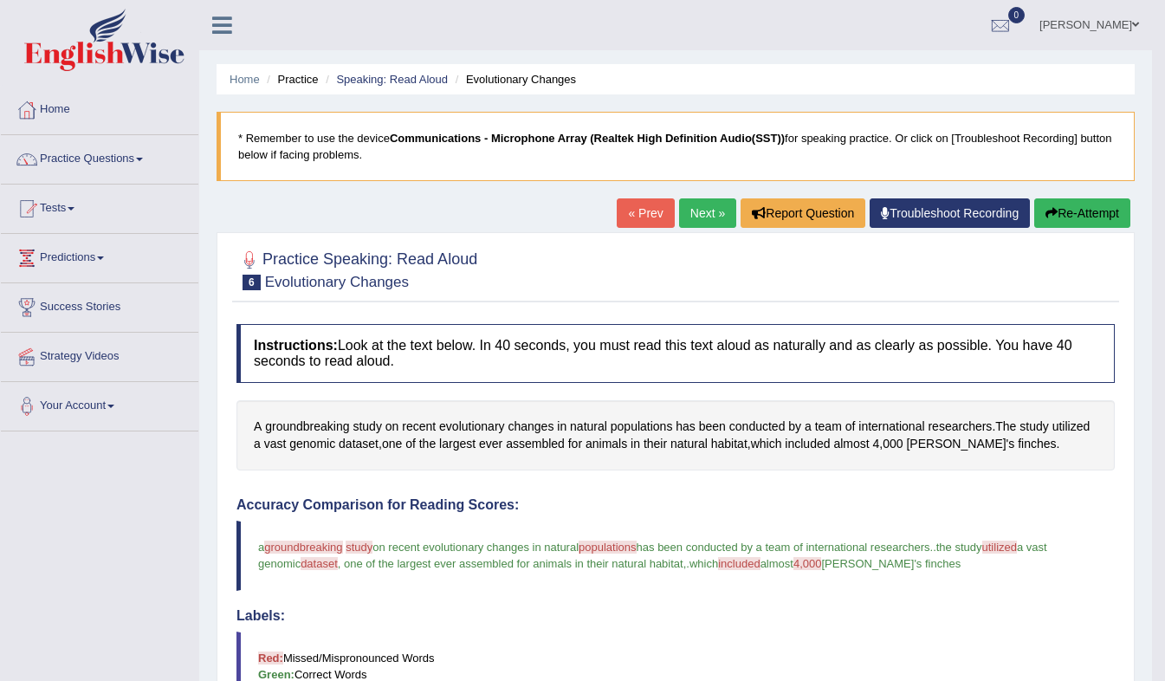
click at [1069, 209] on button "Re-Attempt" at bounding box center [1082, 212] width 96 height 29
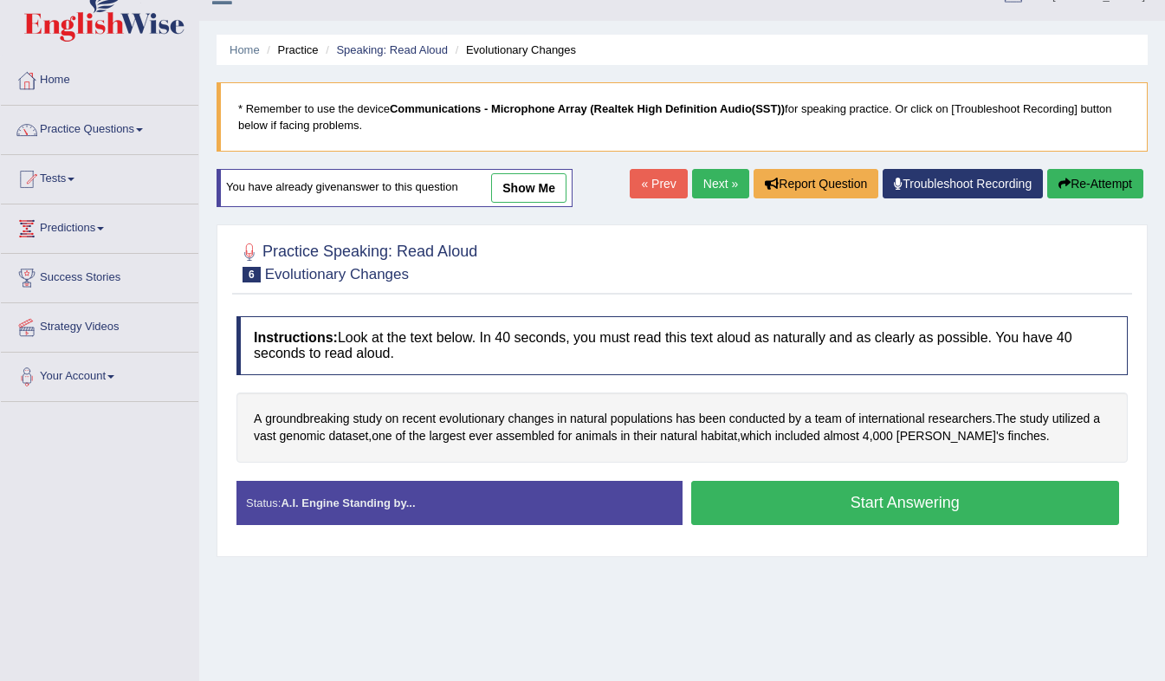
scroll to position [29, 0]
click at [812, 496] on button "Start Answering" at bounding box center [905, 503] width 429 height 44
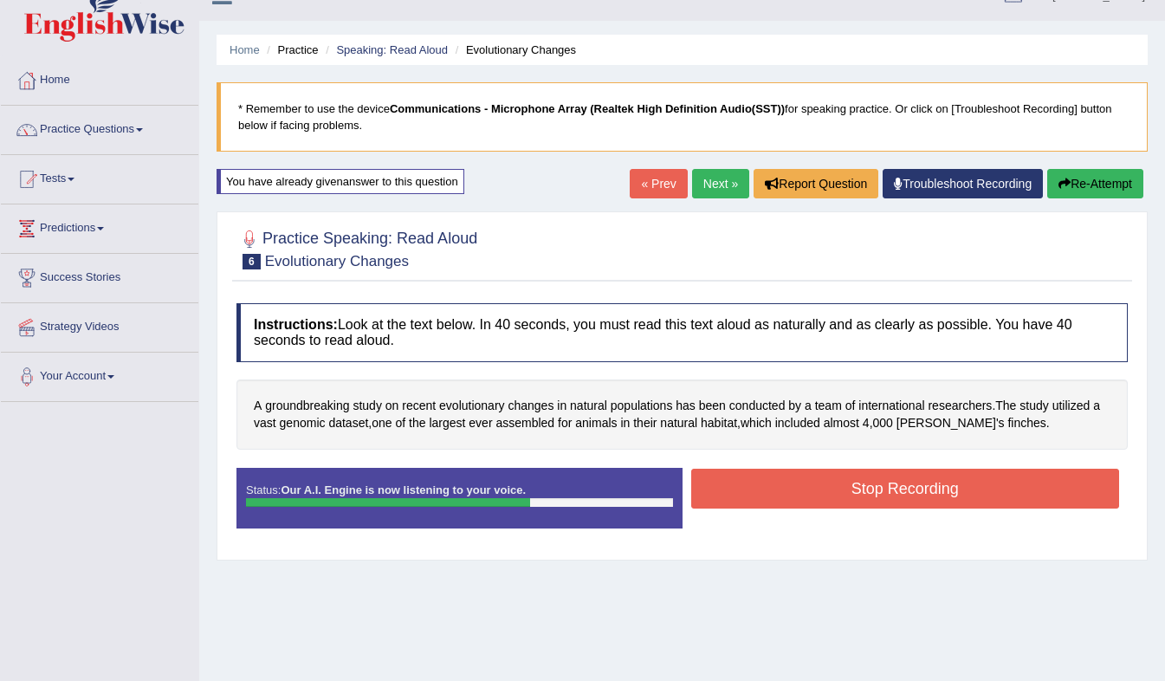
click at [812, 496] on button "Stop Recording" at bounding box center [905, 489] width 429 height 40
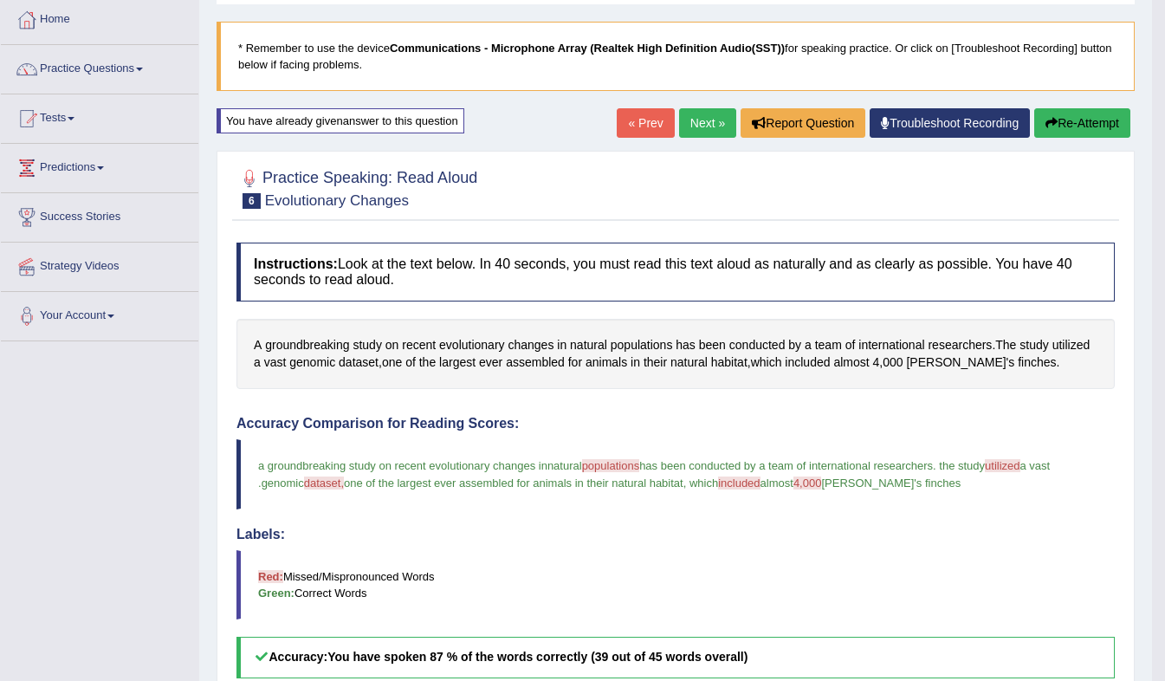
scroll to position [0, 0]
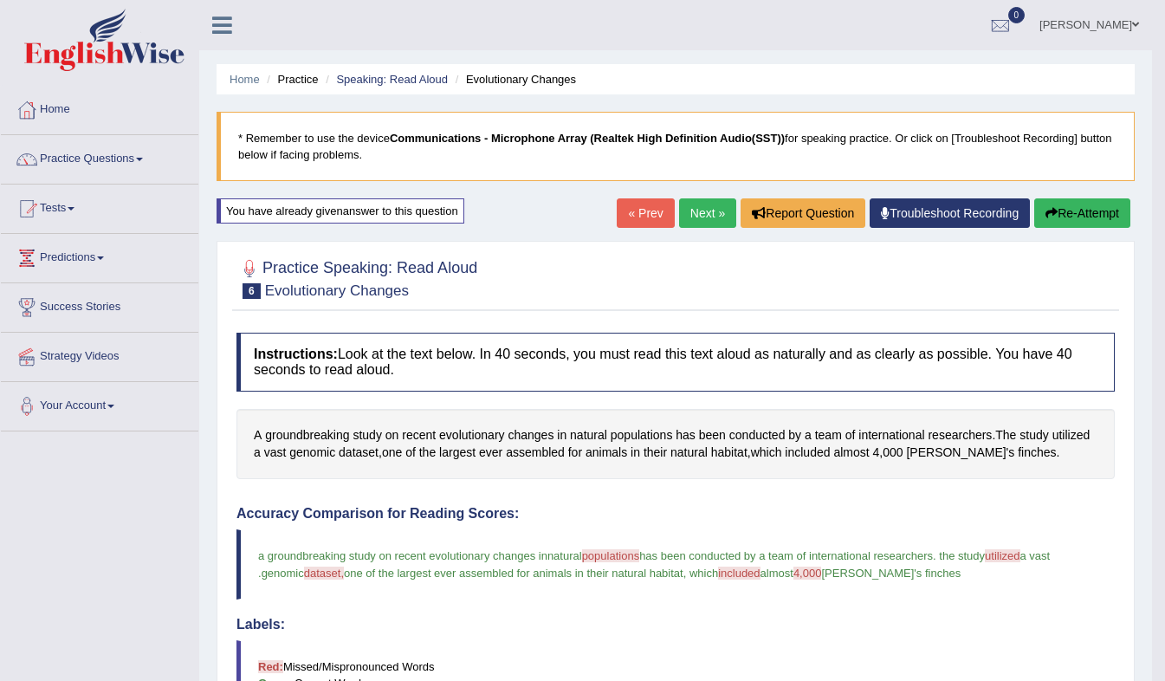
click at [702, 217] on link "Next »" at bounding box center [707, 212] width 57 height 29
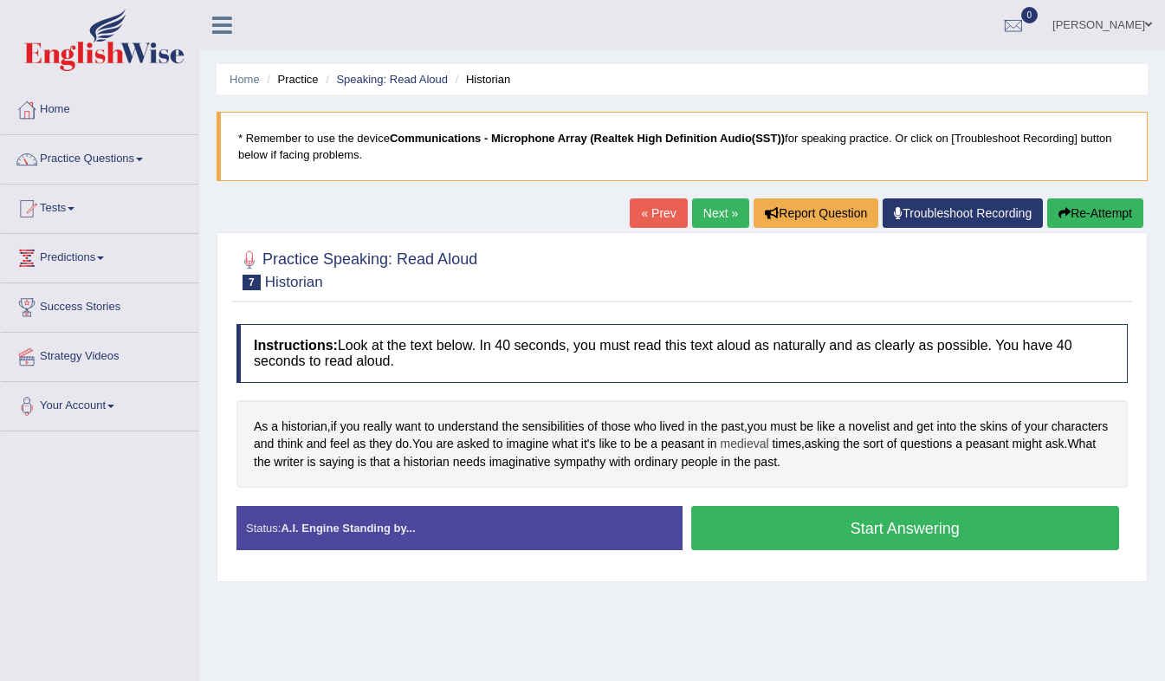
click at [769, 443] on span "medieval" at bounding box center [745, 444] width 49 height 18
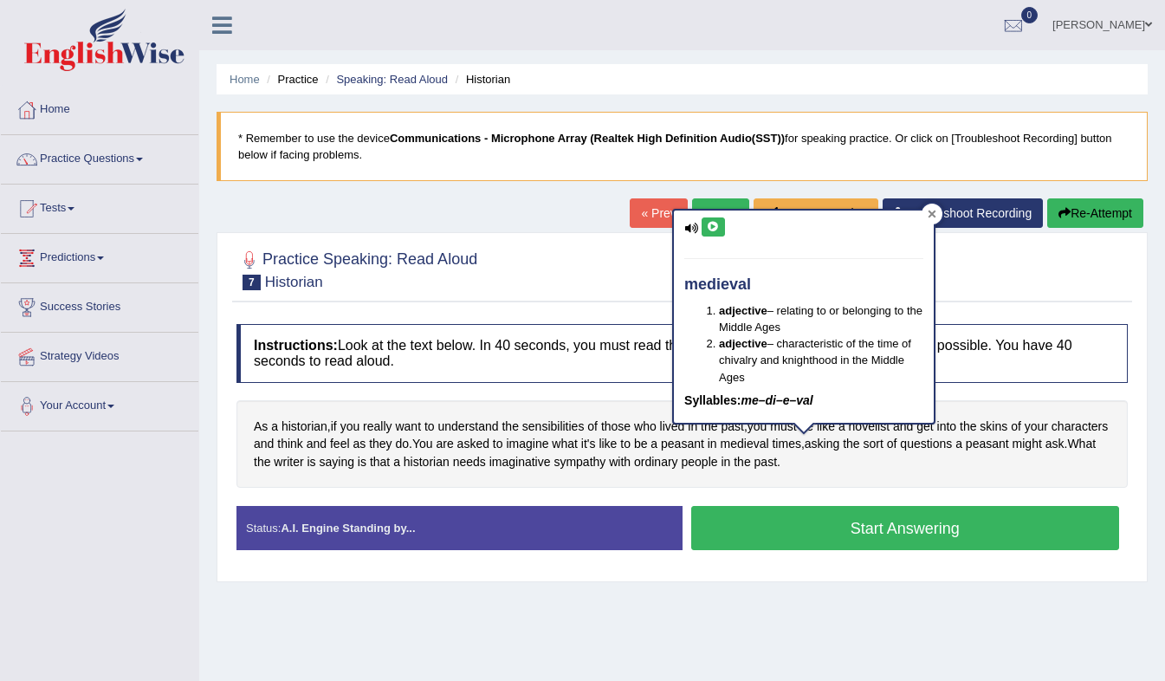
click at [934, 211] on icon at bounding box center [932, 214] width 8 height 8
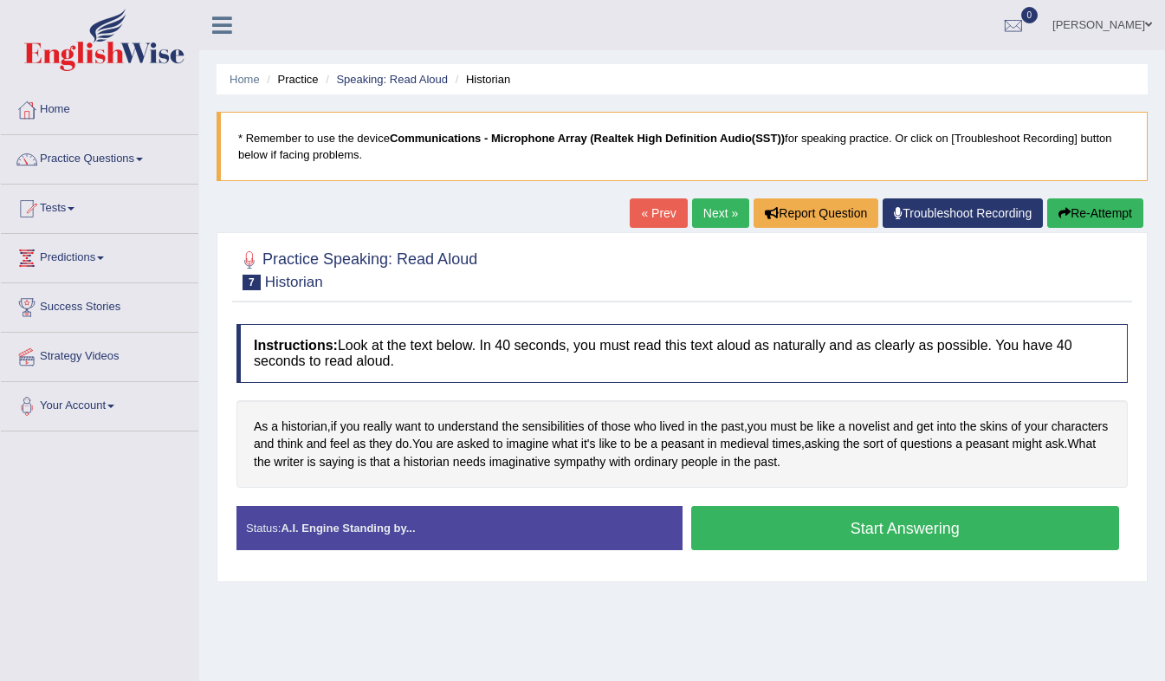
click at [839, 533] on button "Start Answering" at bounding box center [905, 528] width 429 height 44
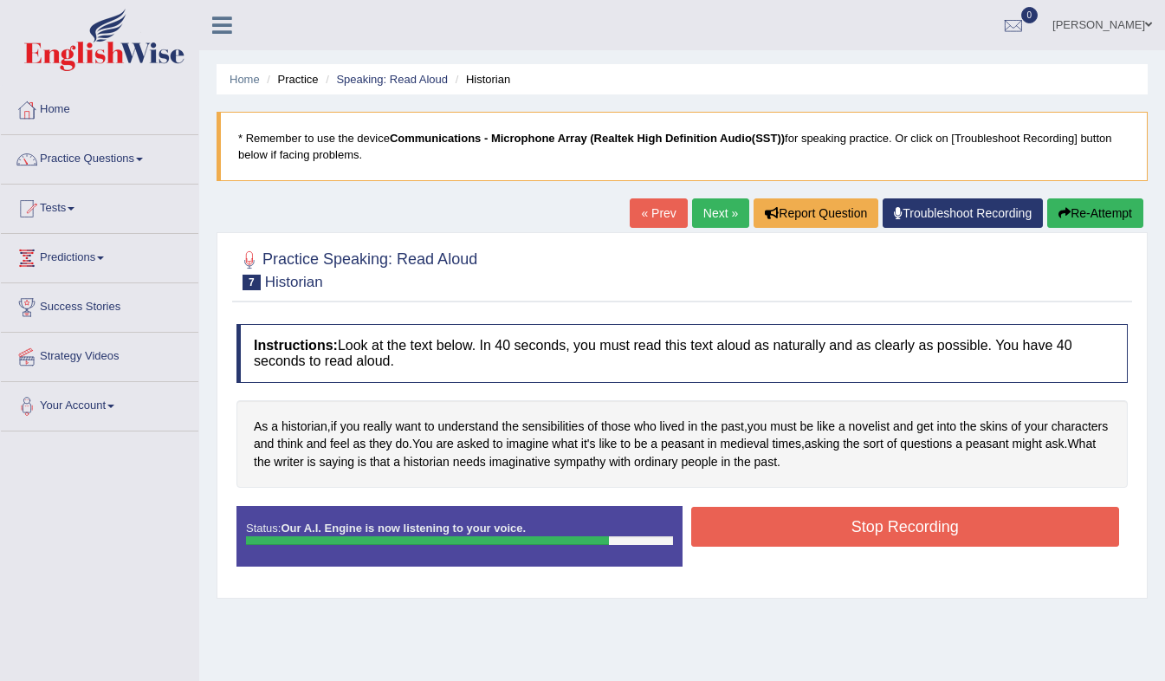
click at [817, 523] on button "Stop Recording" at bounding box center [905, 527] width 429 height 40
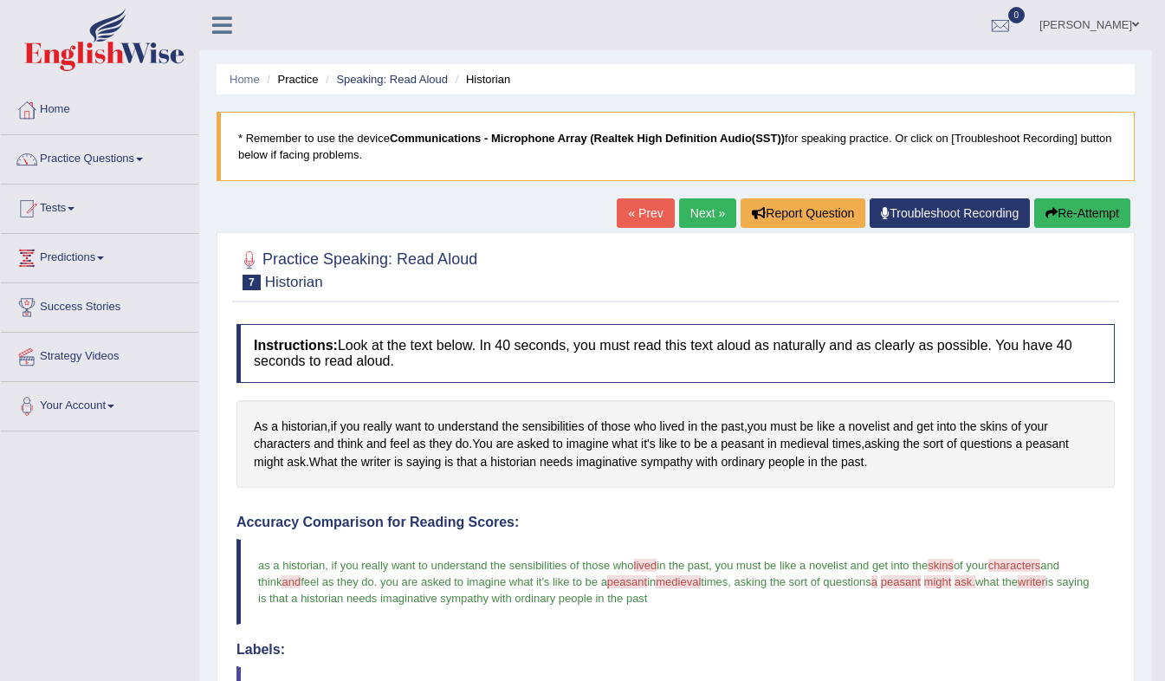
click at [1056, 212] on button "Re-Attempt" at bounding box center [1082, 212] width 96 height 29
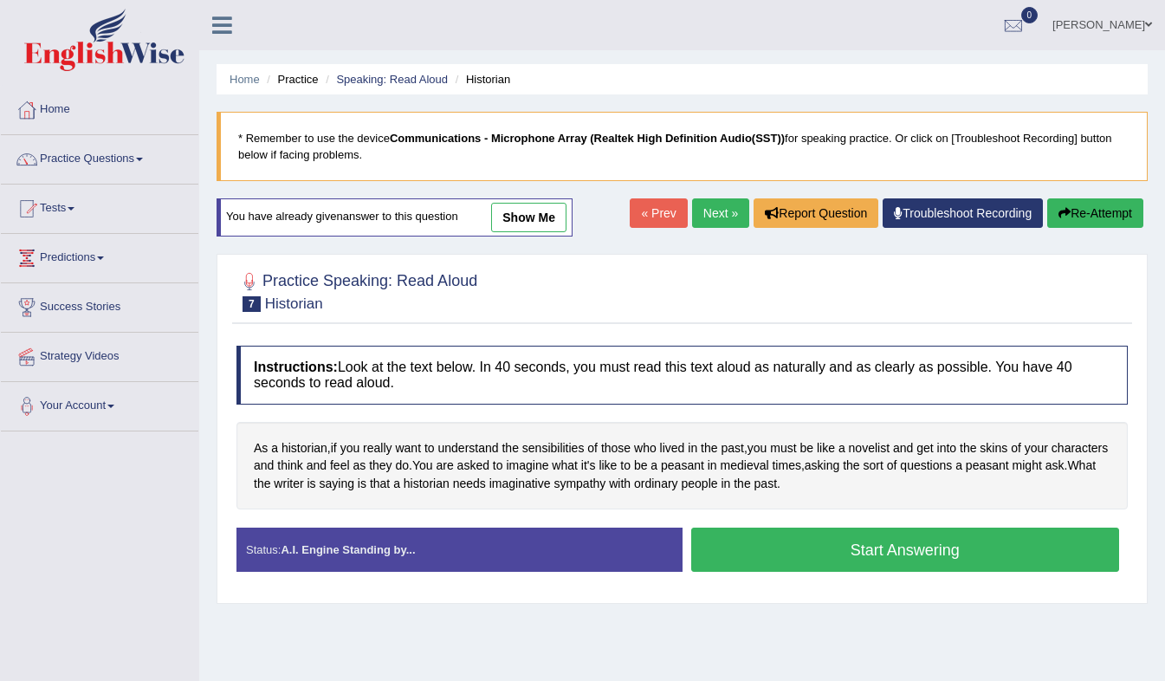
click at [765, 558] on button "Start Answering" at bounding box center [905, 549] width 429 height 44
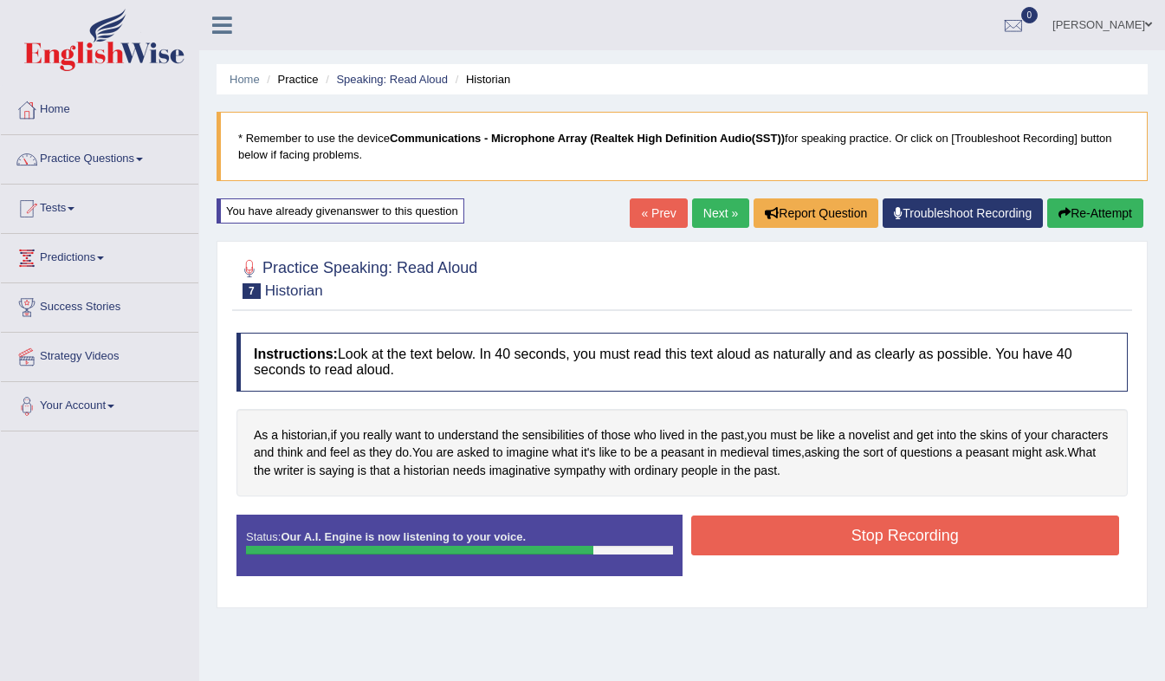
click at [761, 537] on button "Stop Recording" at bounding box center [905, 535] width 429 height 40
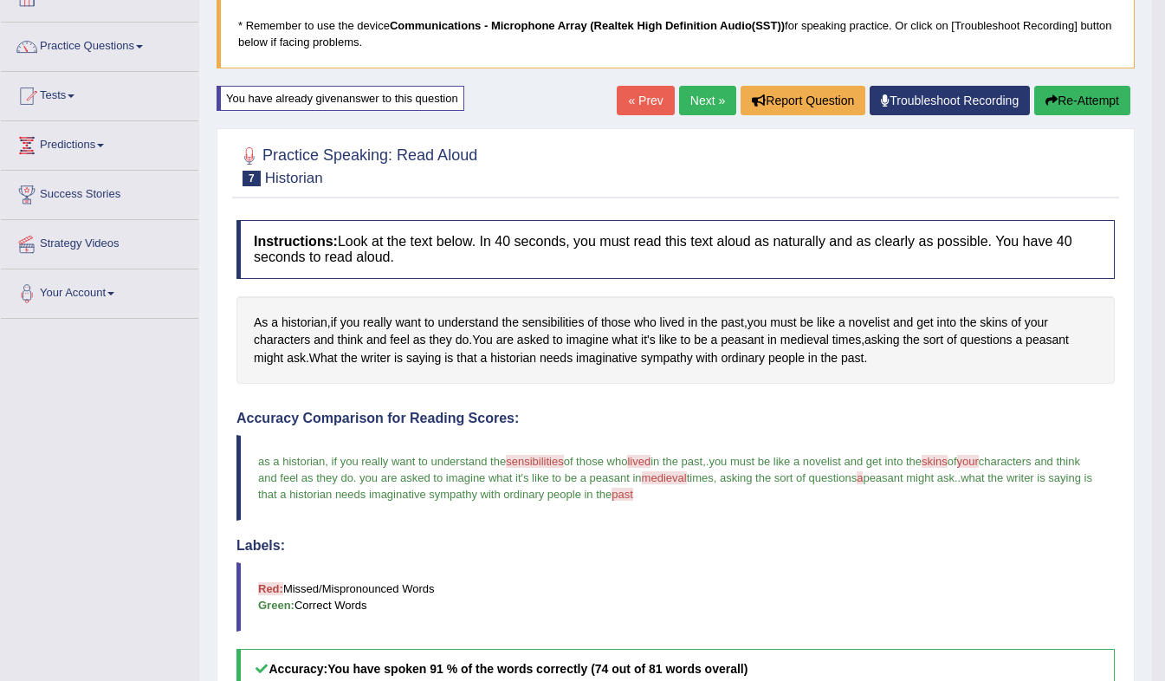
scroll to position [114, 0]
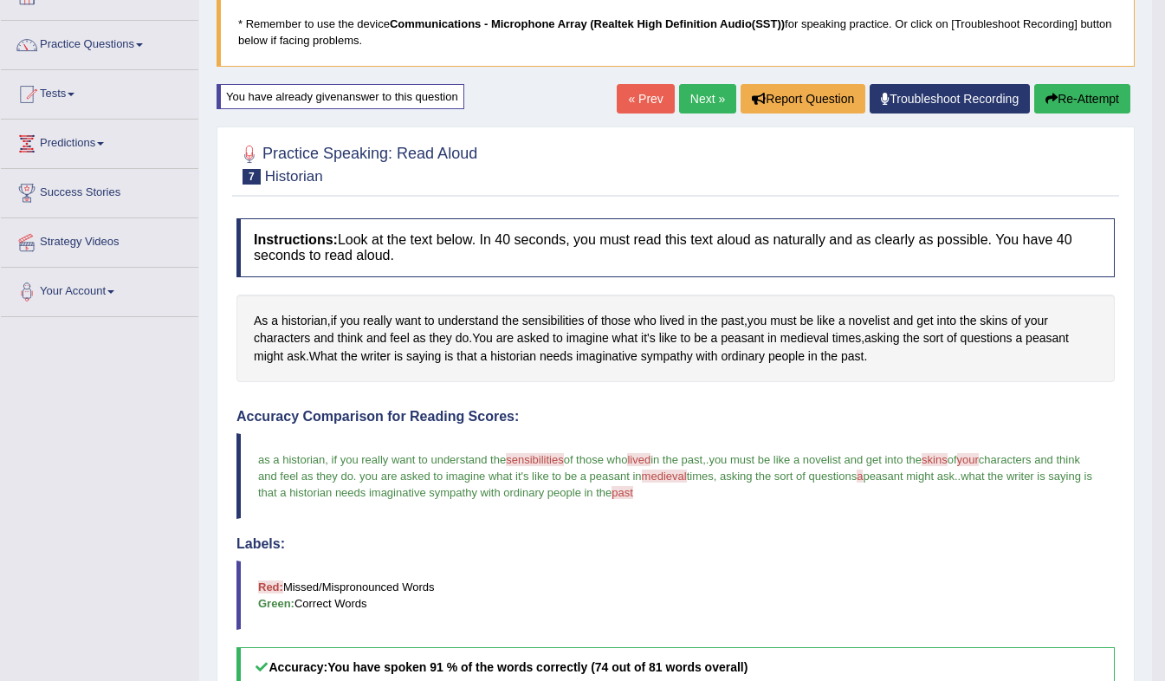
click at [683, 479] on span "medieval" at bounding box center [664, 475] width 45 height 13
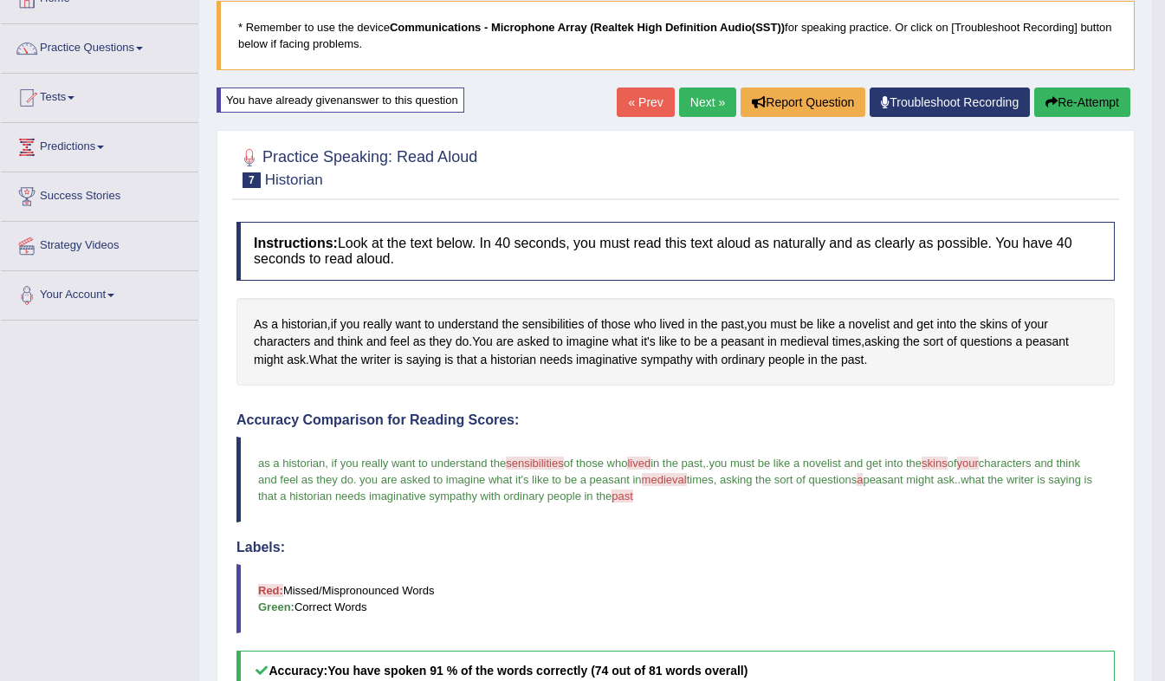
scroll to position [73, 0]
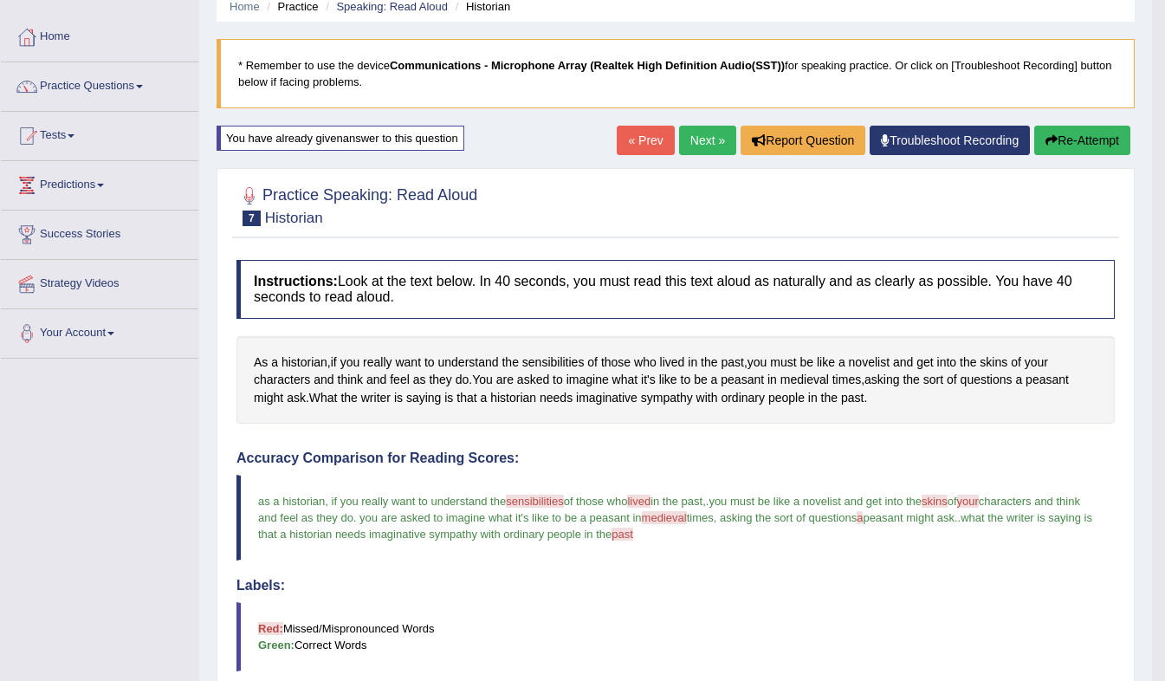
click at [693, 139] on link "Next »" at bounding box center [707, 140] width 57 height 29
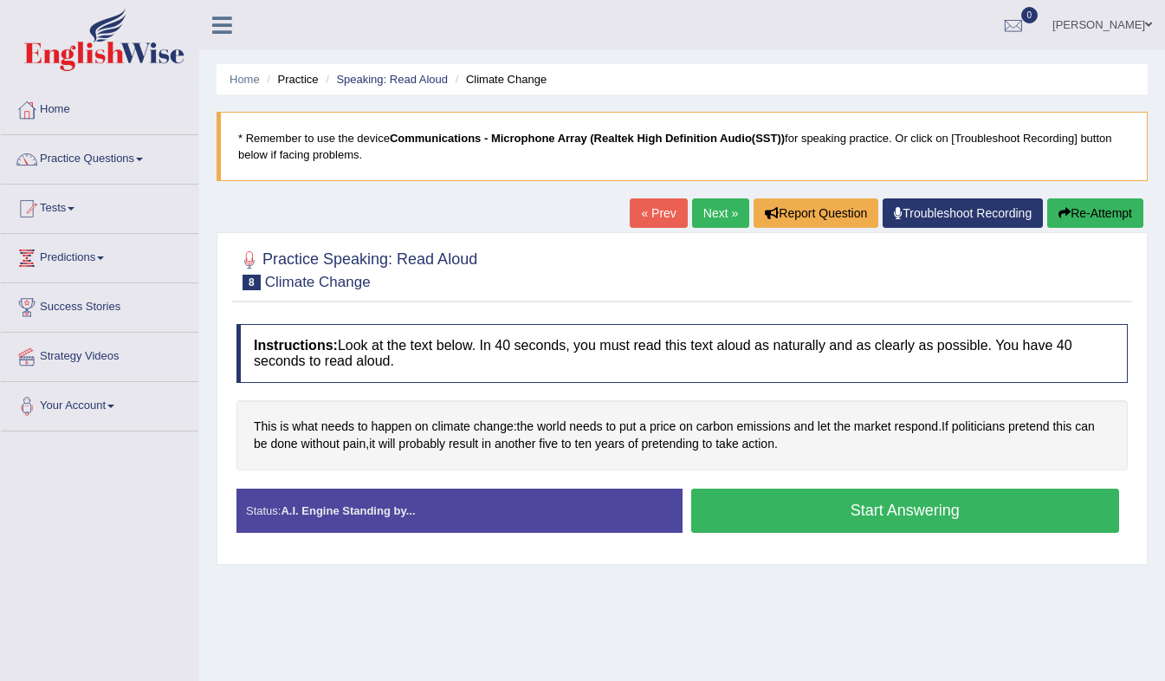
click at [757, 506] on button "Start Answering" at bounding box center [905, 510] width 429 height 44
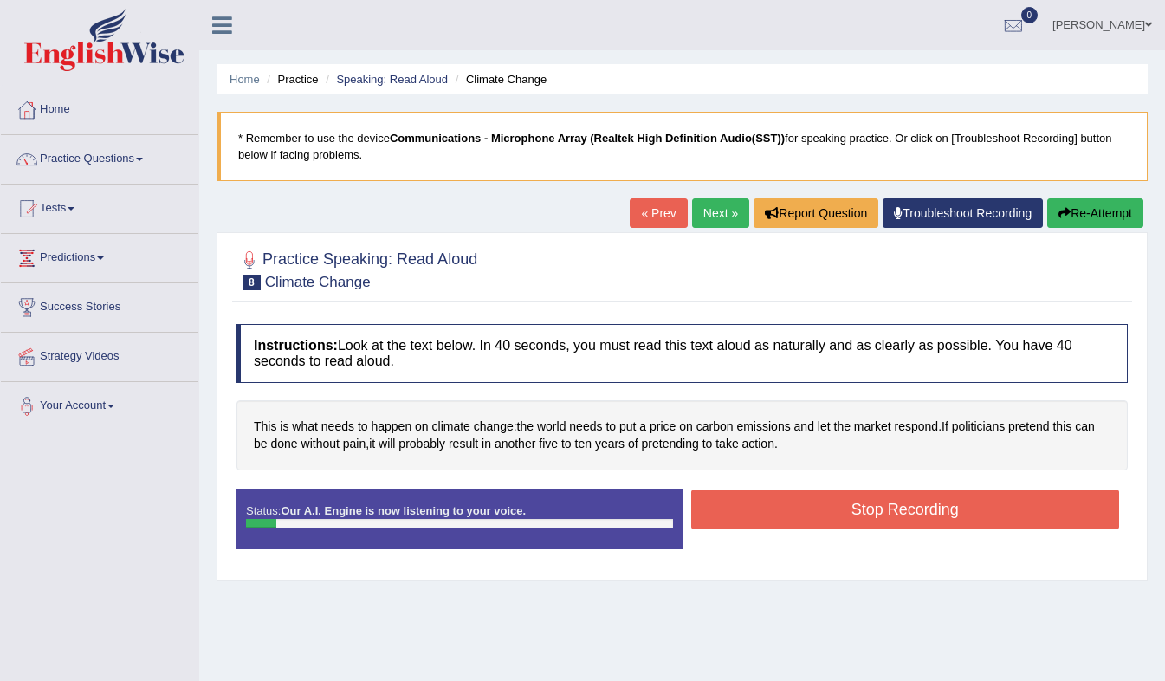
click at [757, 506] on button "Stop Recording" at bounding box center [905, 509] width 429 height 40
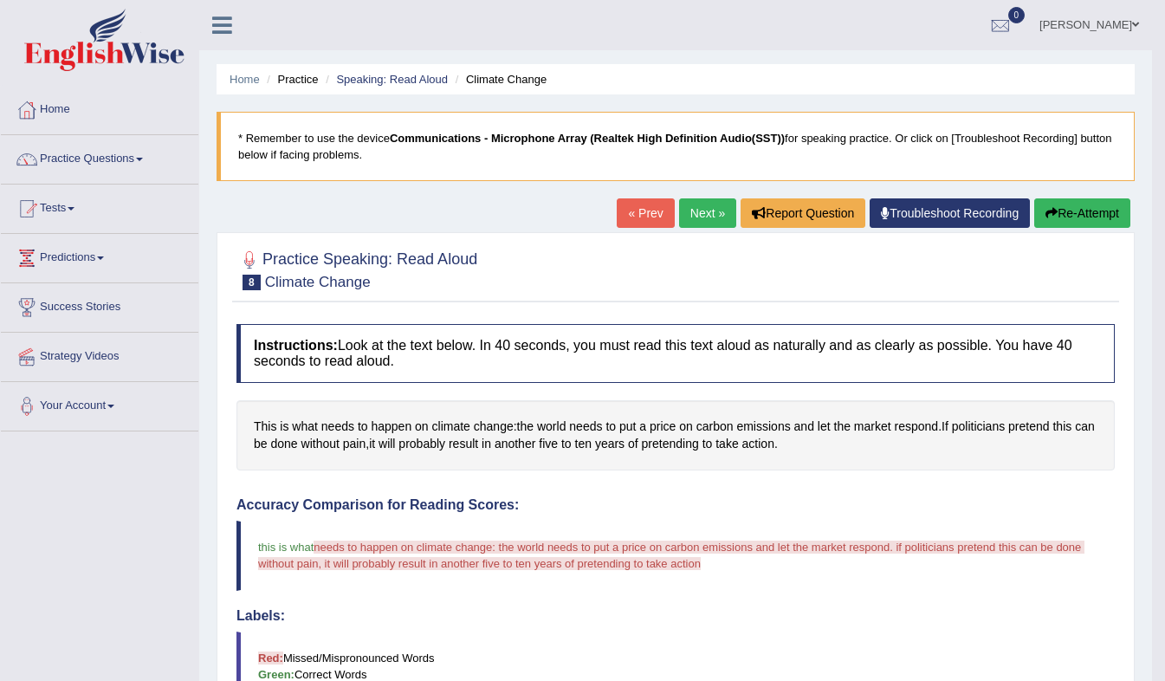
click at [1072, 210] on button "Re-Attempt" at bounding box center [1082, 212] width 96 height 29
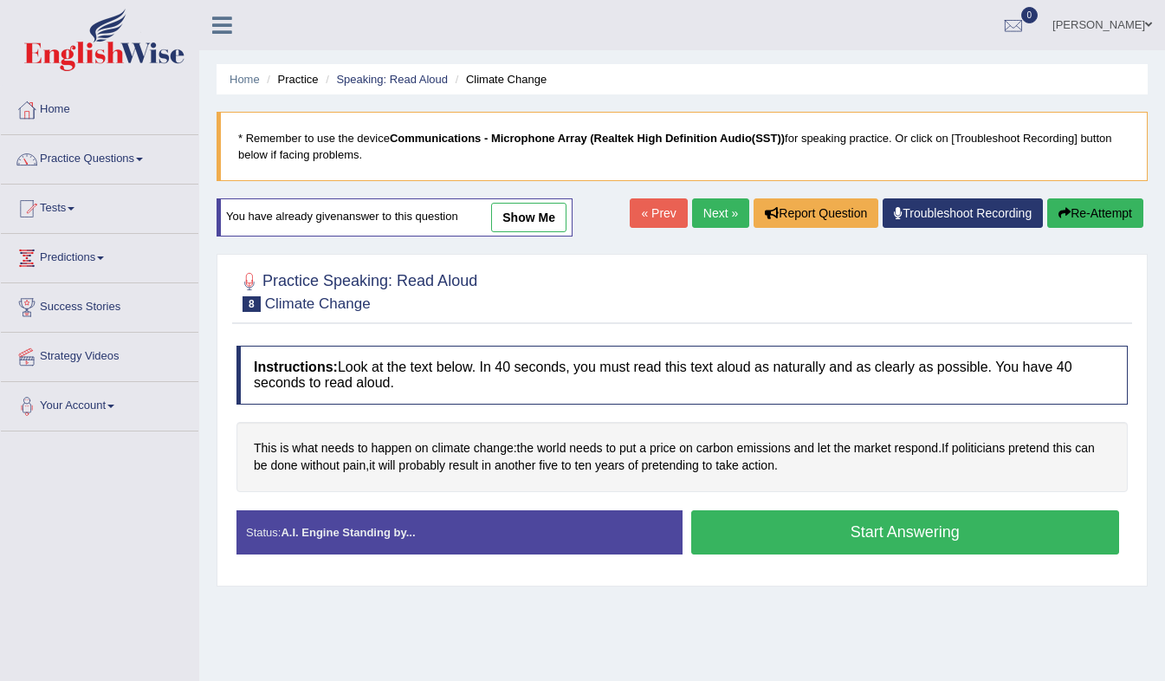
click at [888, 525] on button "Start Answering" at bounding box center [905, 532] width 429 height 44
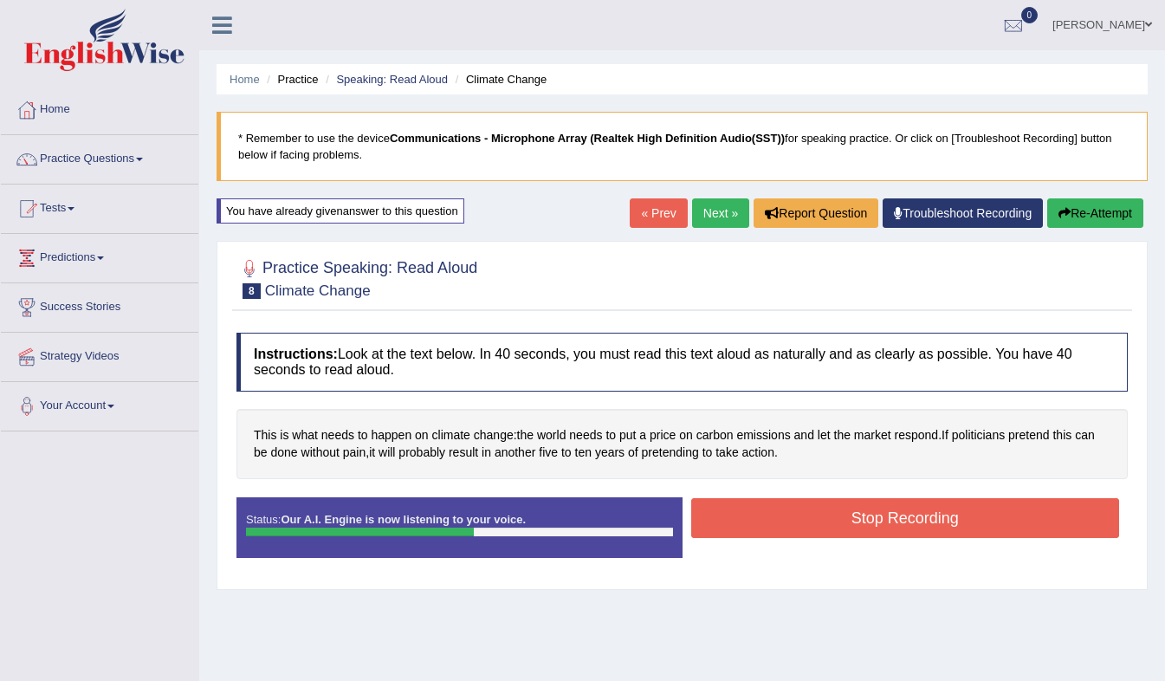
click at [888, 525] on button "Stop Recording" at bounding box center [905, 518] width 429 height 40
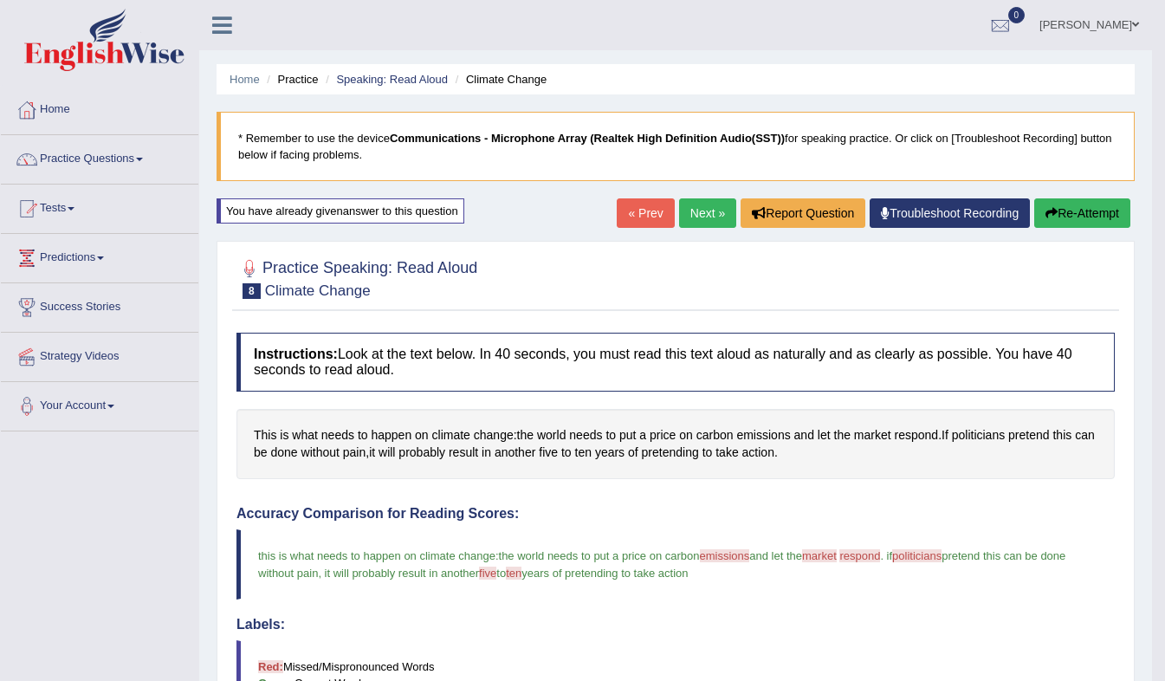
click at [1054, 213] on icon "button" at bounding box center [1051, 213] width 12 height 12
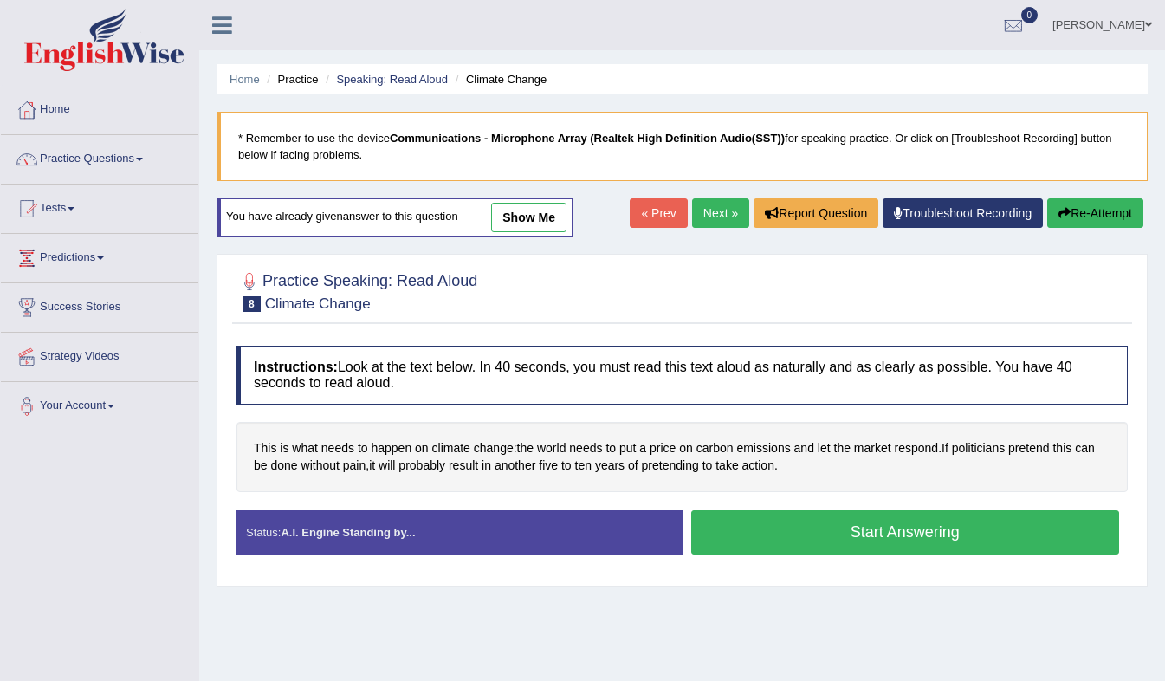
click at [796, 529] on button "Start Answering" at bounding box center [905, 532] width 429 height 44
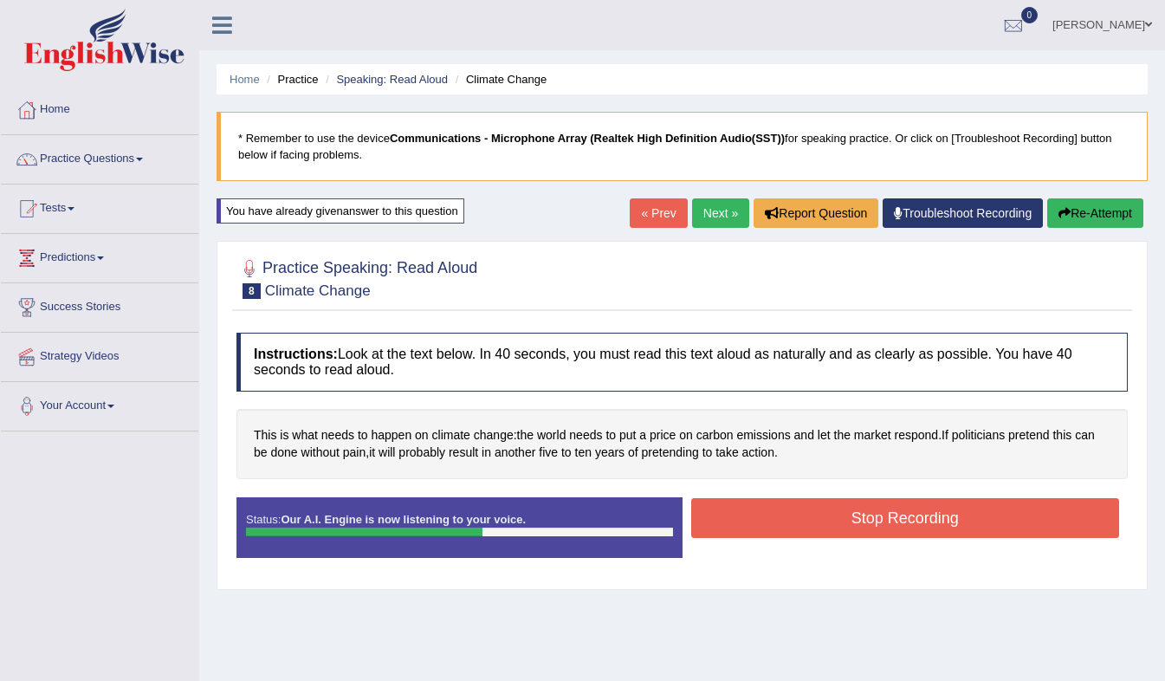
click at [796, 529] on button "Stop Recording" at bounding box center [905, 518] width 429 height 40
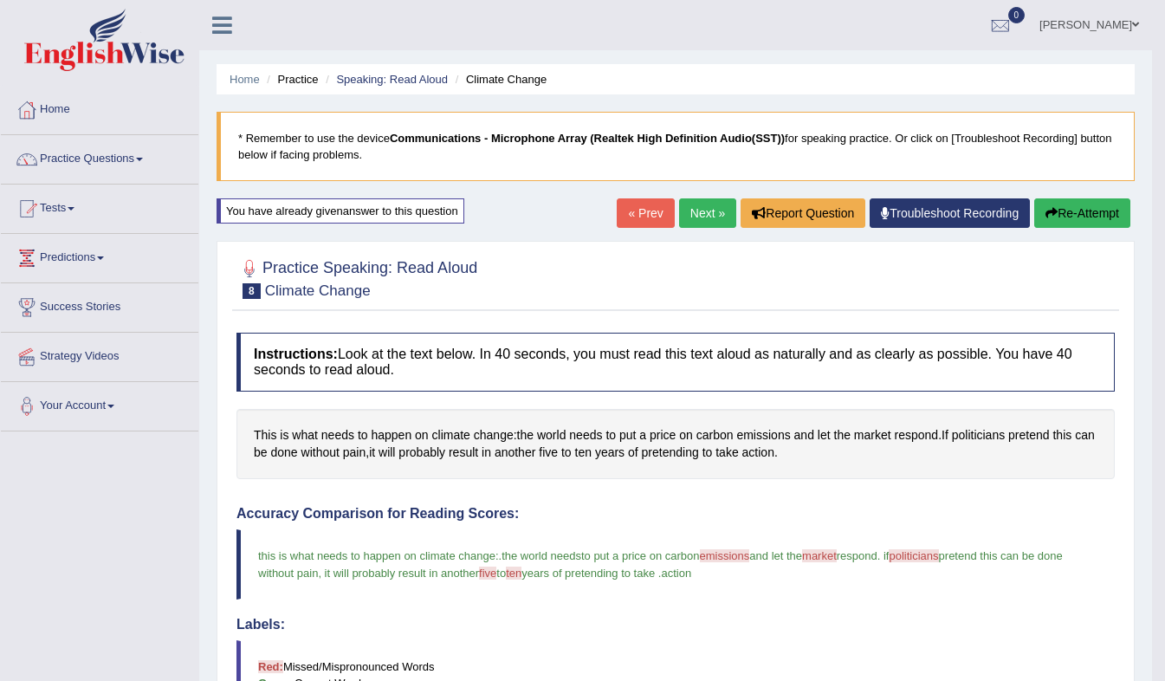
click at [702, 207] on link "Next »" at bounding box center [707, 212] width 57 height 29
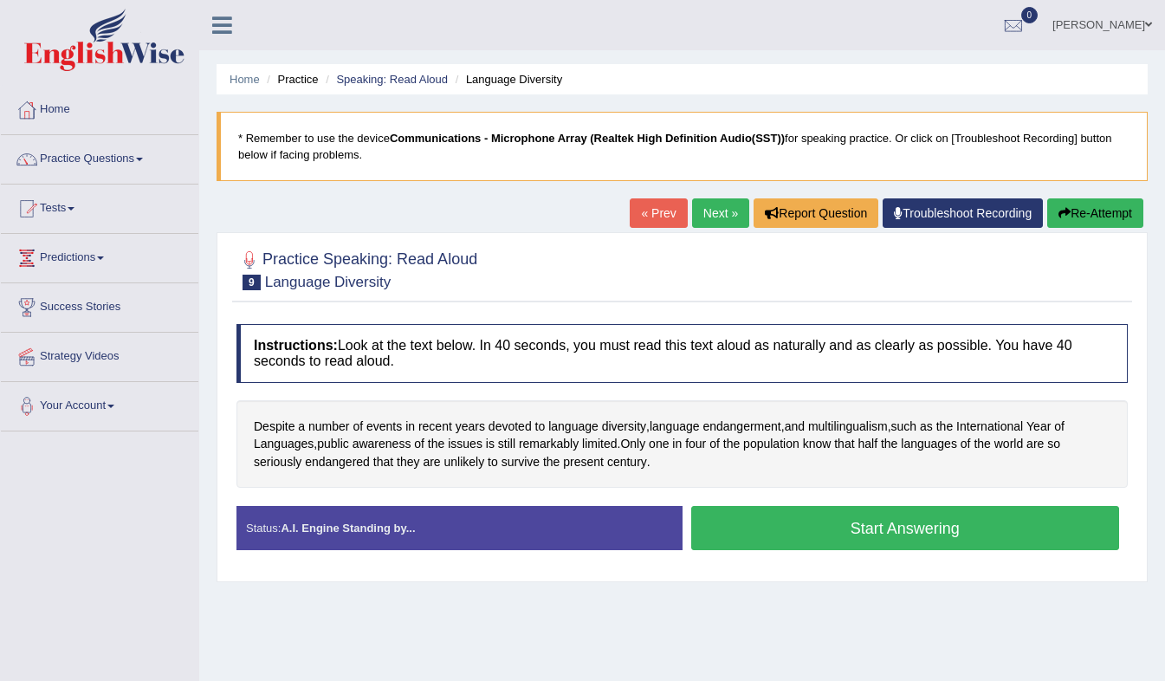
click at [880, 530] on button "Start Answering" at bounding box center [905, 528] width 429 height 44
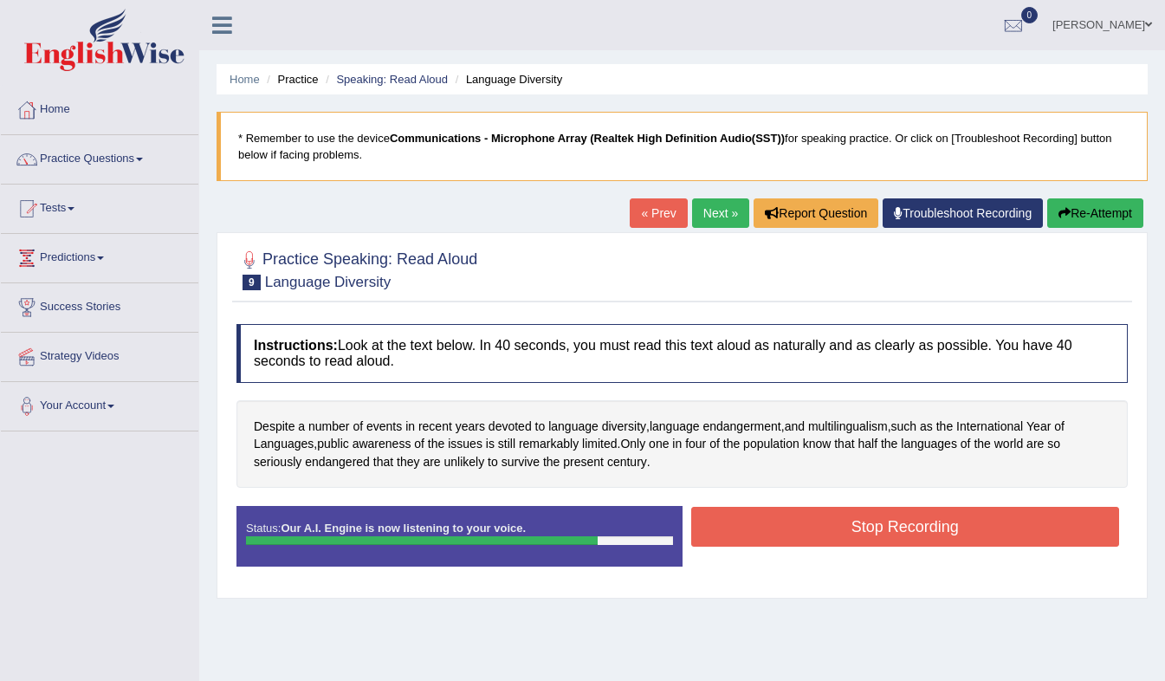
click at [880, 530] on button "Stop Recording" at bounding box center [905, 527] width 429 height 40
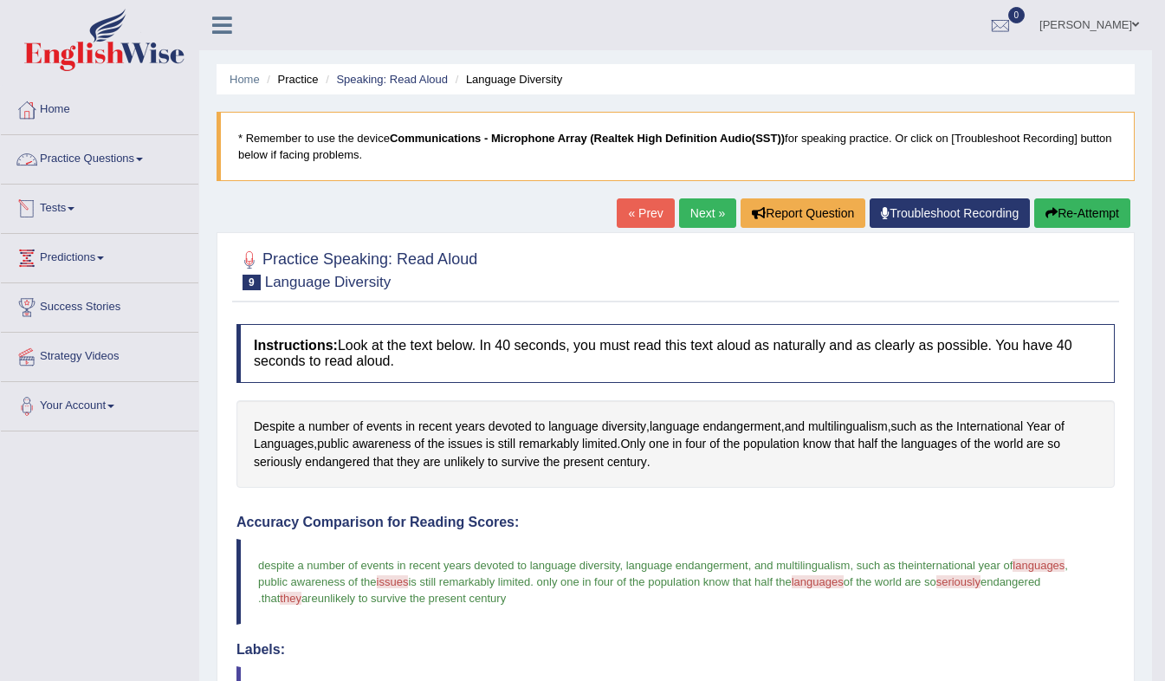
click at [119, 155] on link "Practice Questions" at bounding box center [99, 156] width 197 height 43
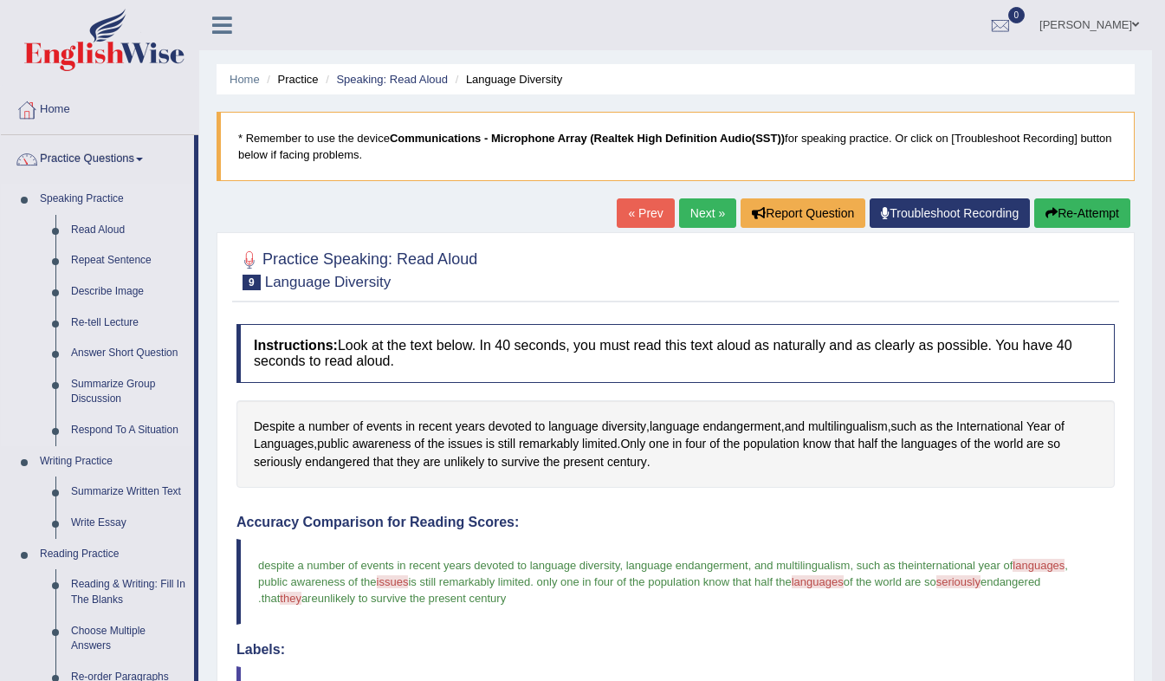
click at [90, 192] on link "Speaking Practice" at bounding box center [113, 199] width 162 height 31
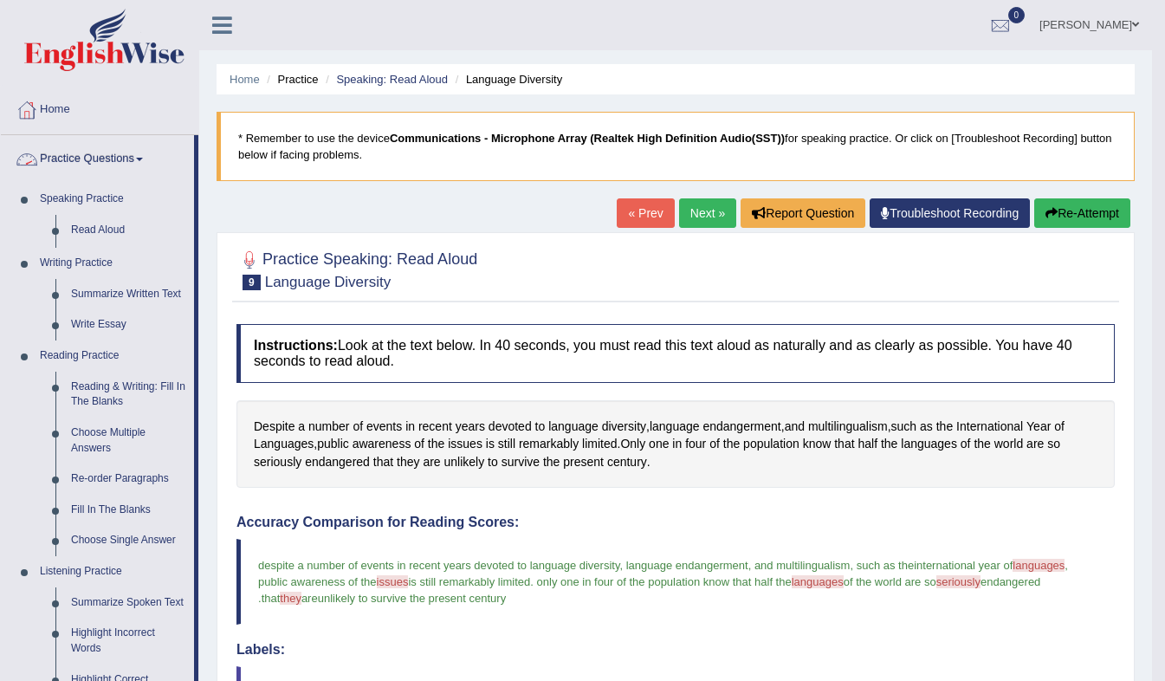
click at [95, 156] on link "Practice Questions" at bounding box center [97, 156] width 193 height 43
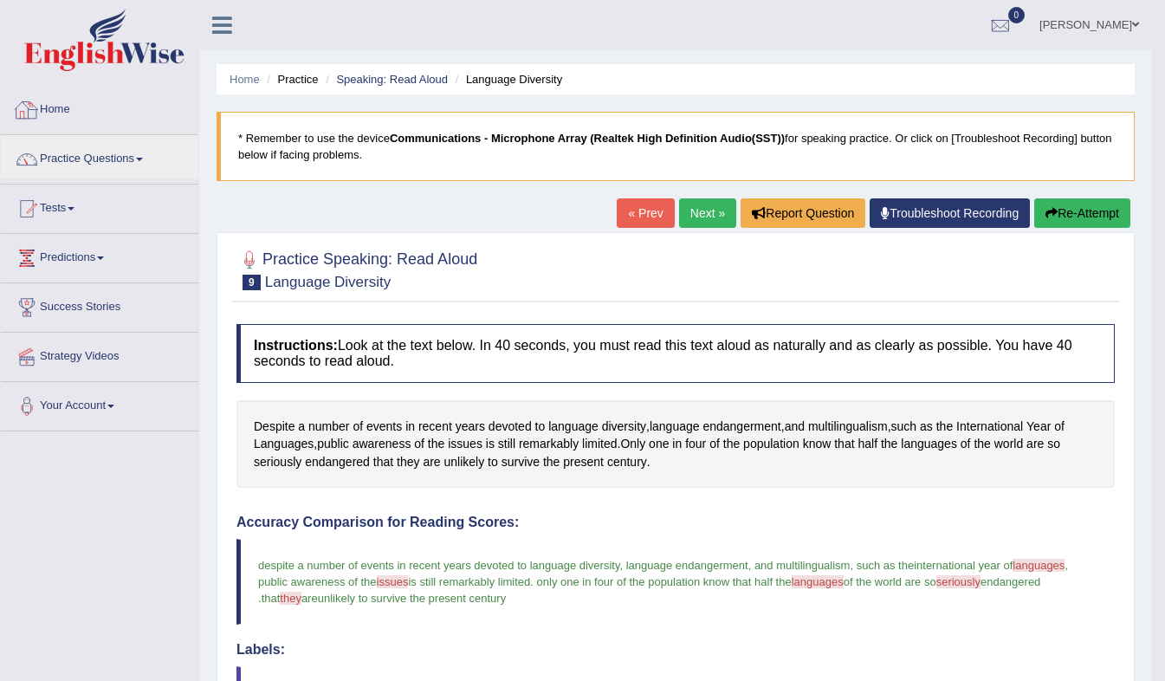
click at [55, 109] on link "Home" at bounding box center [99, 107] width 197 height 43
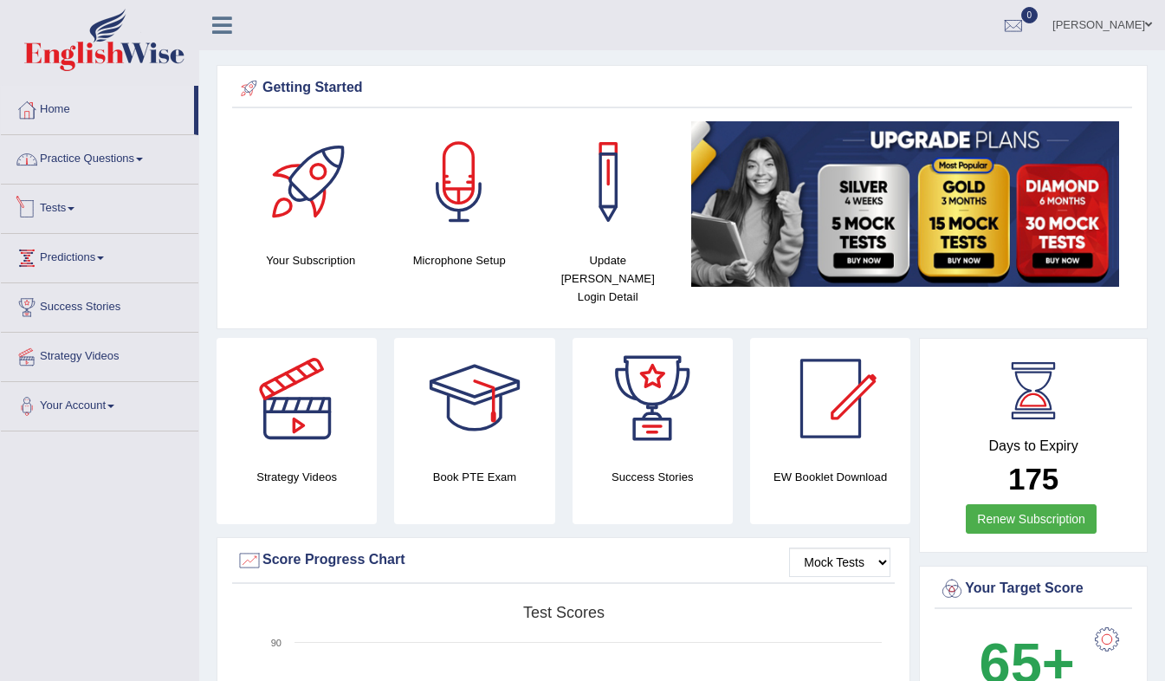
click at [77, 172] on link "Practice Questions" at bounding box center [99, 156] width 197 height 43
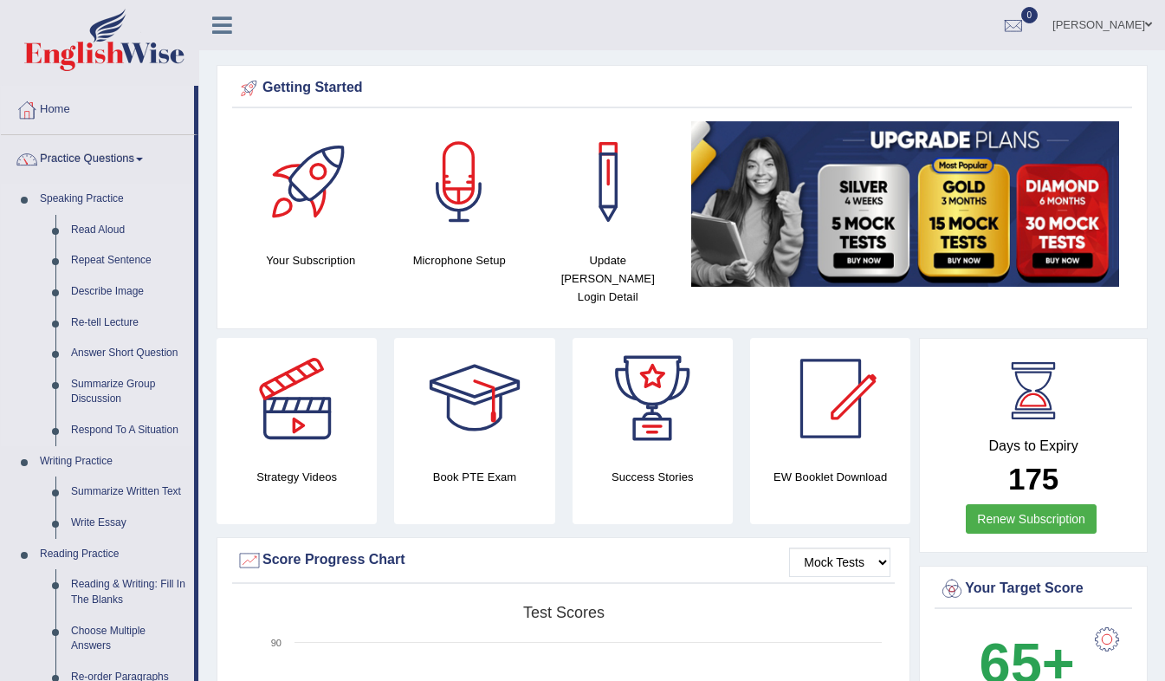
click at [91, 195] on link "Speaking Practice" at bounding box center [113, 199] width 162 height 31
click at [99, 232] on link "Read Aloud" at bounding box center [128, 230] width 131 height 31
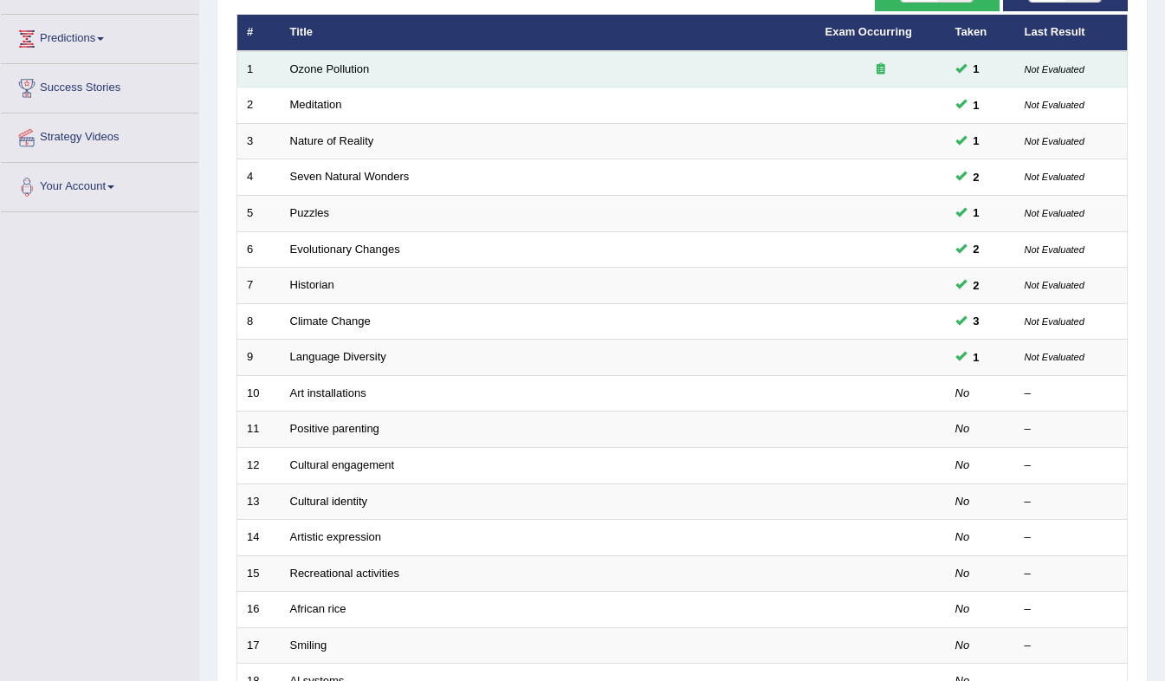
scroll to position [170, 0]
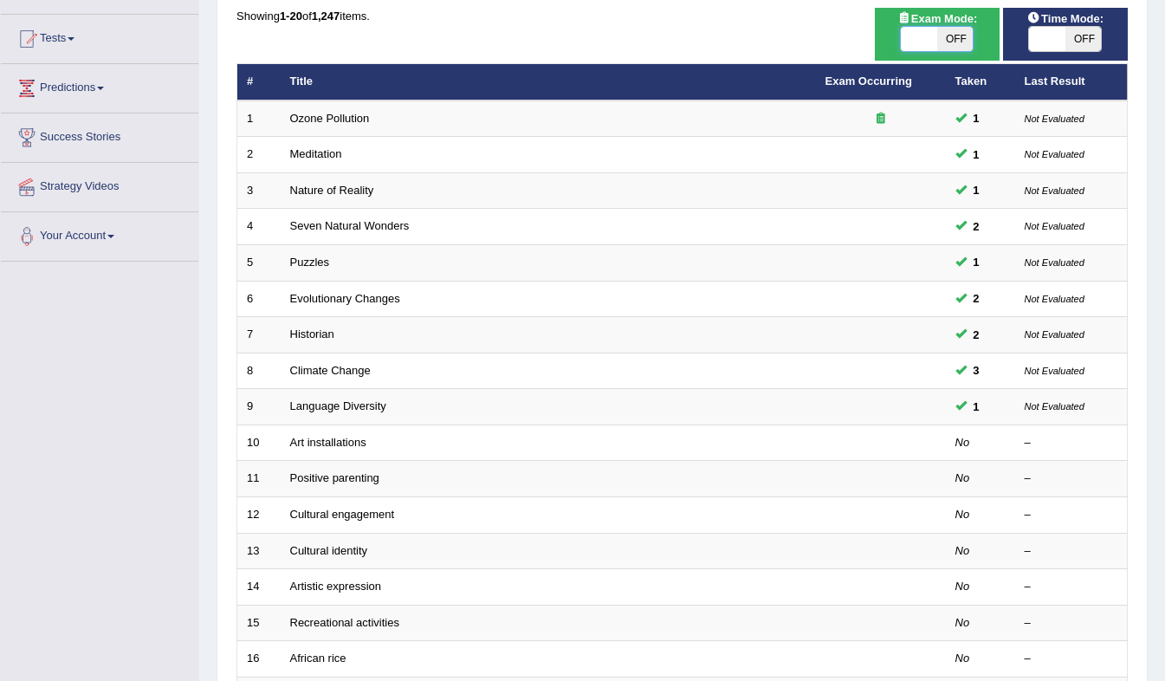
click at [924, 42] on span at bounding box center [919, 39] width 36 height 24
checkbox input "true"
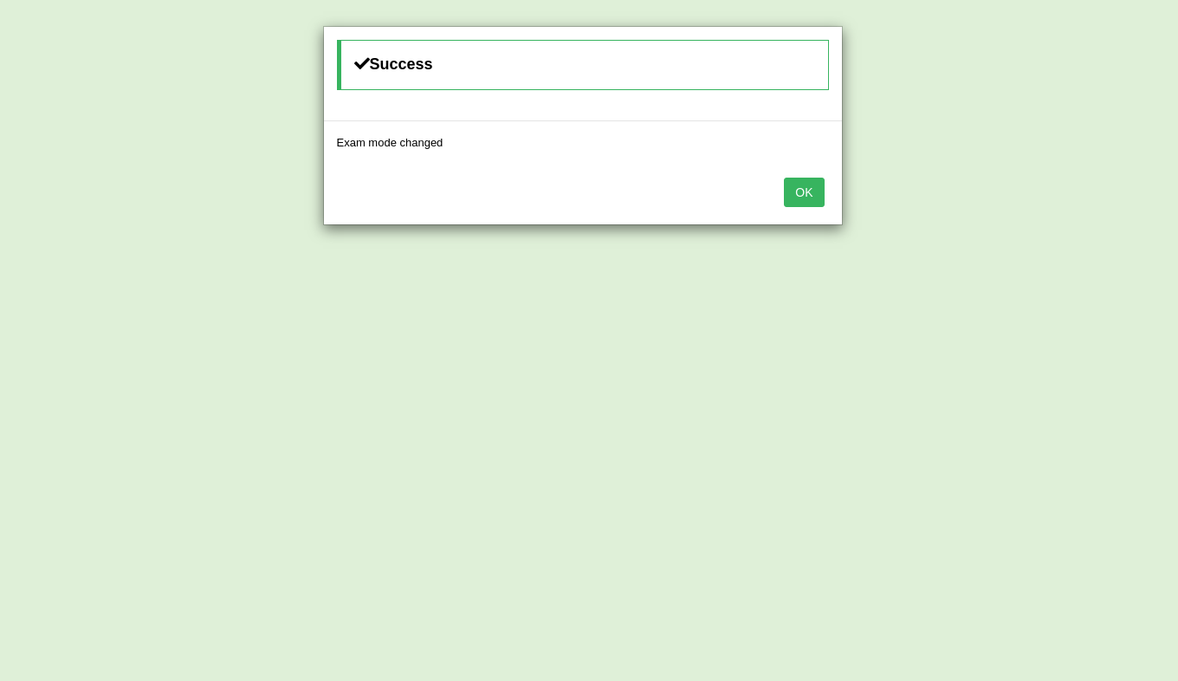
click at [803, 185] on button "OK" at bounding box center [804, 192] width 40 height 29
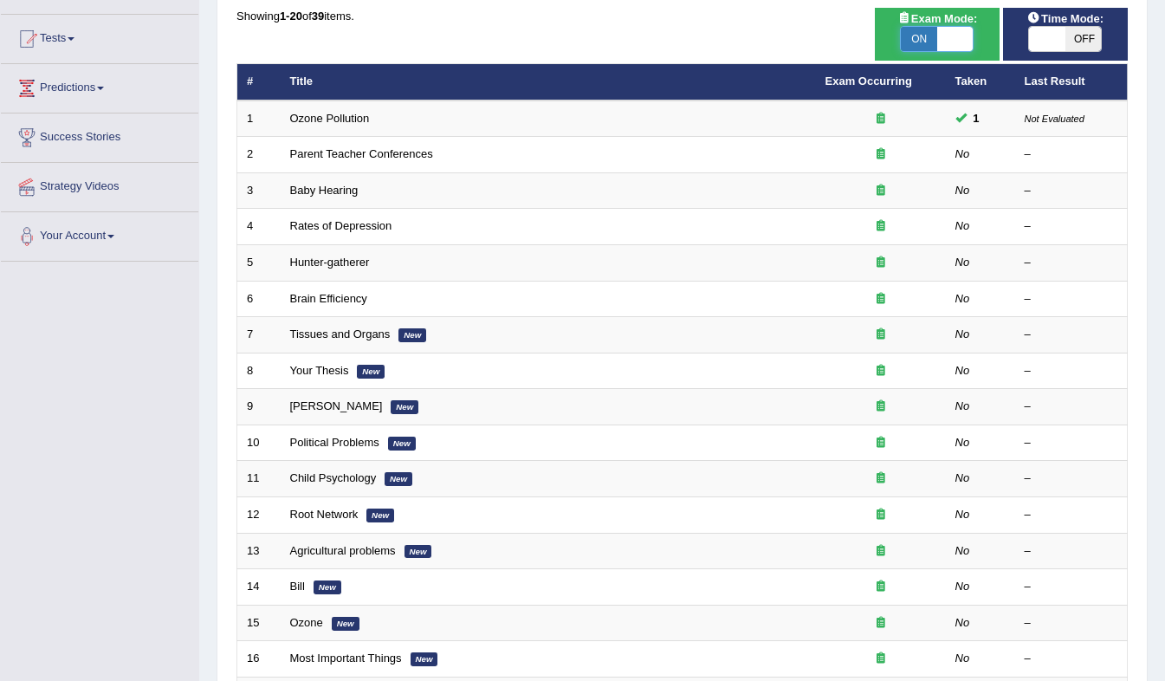
click at [938, 46] on span at bounding box center [955, 39] width 36 height 24
checkbox input "false"
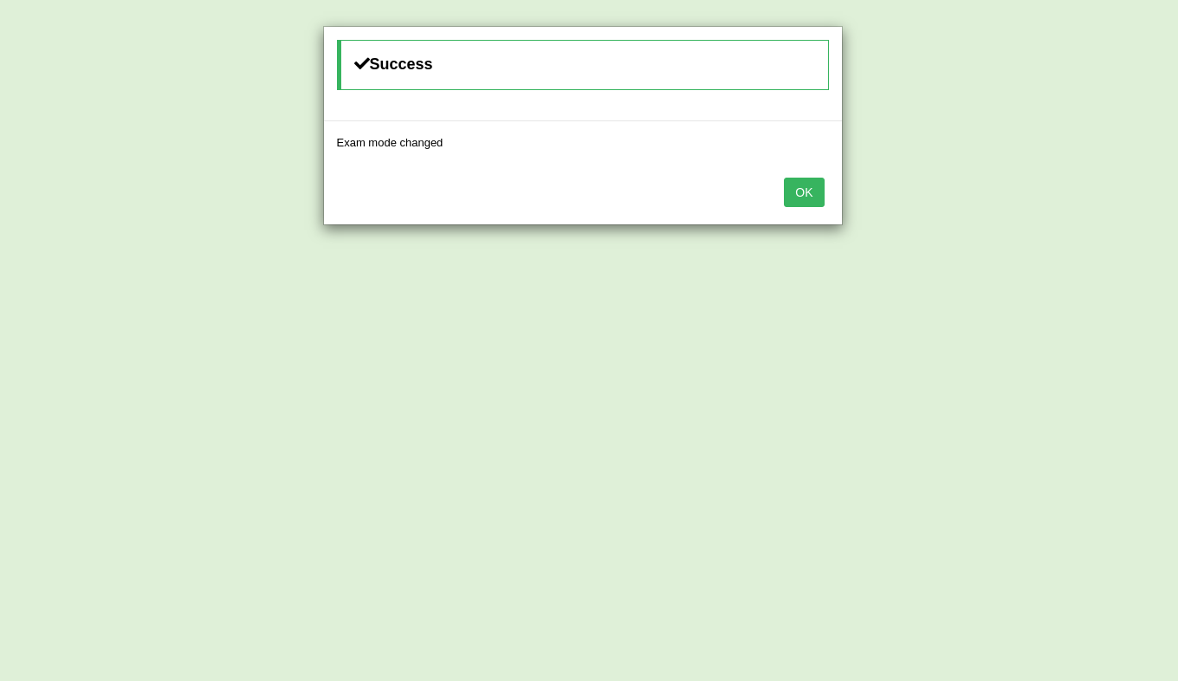
click at [810, 194] on button "OK" at bounding box center [804, 192] width 40 height 29
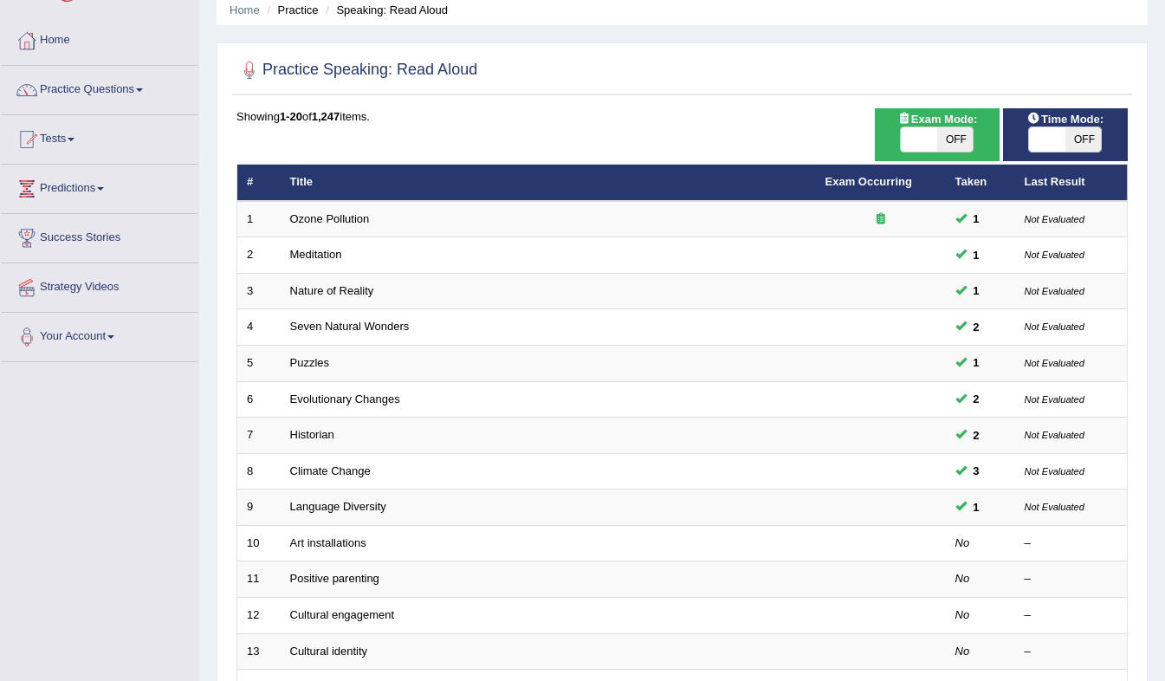
scroll to position [68, 0]
